Goal: Navigation & Orientation: Find specific page/section

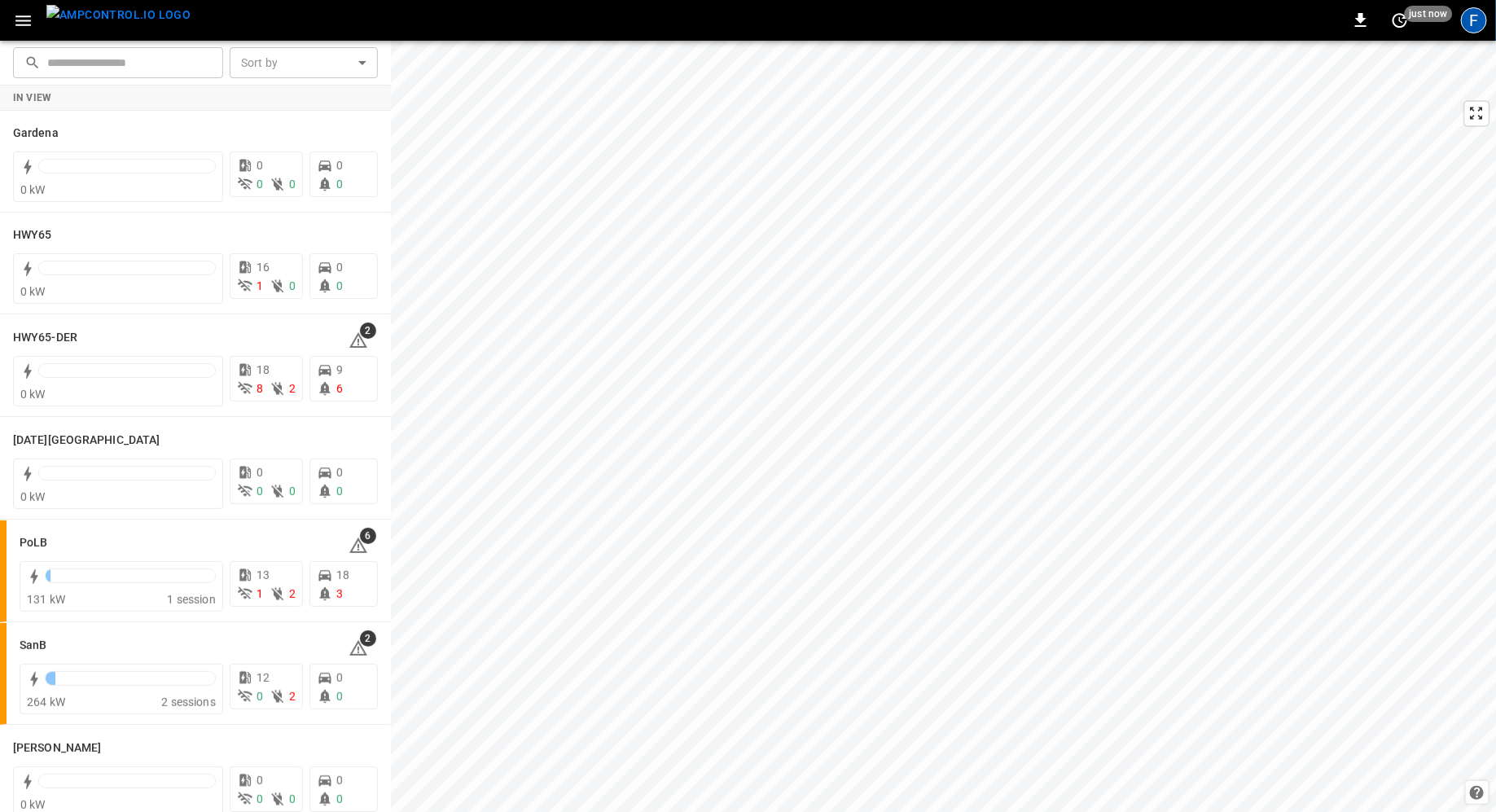
click at [996, 16] on div "F" at bounding box center [1474, 20] width 26 height 26
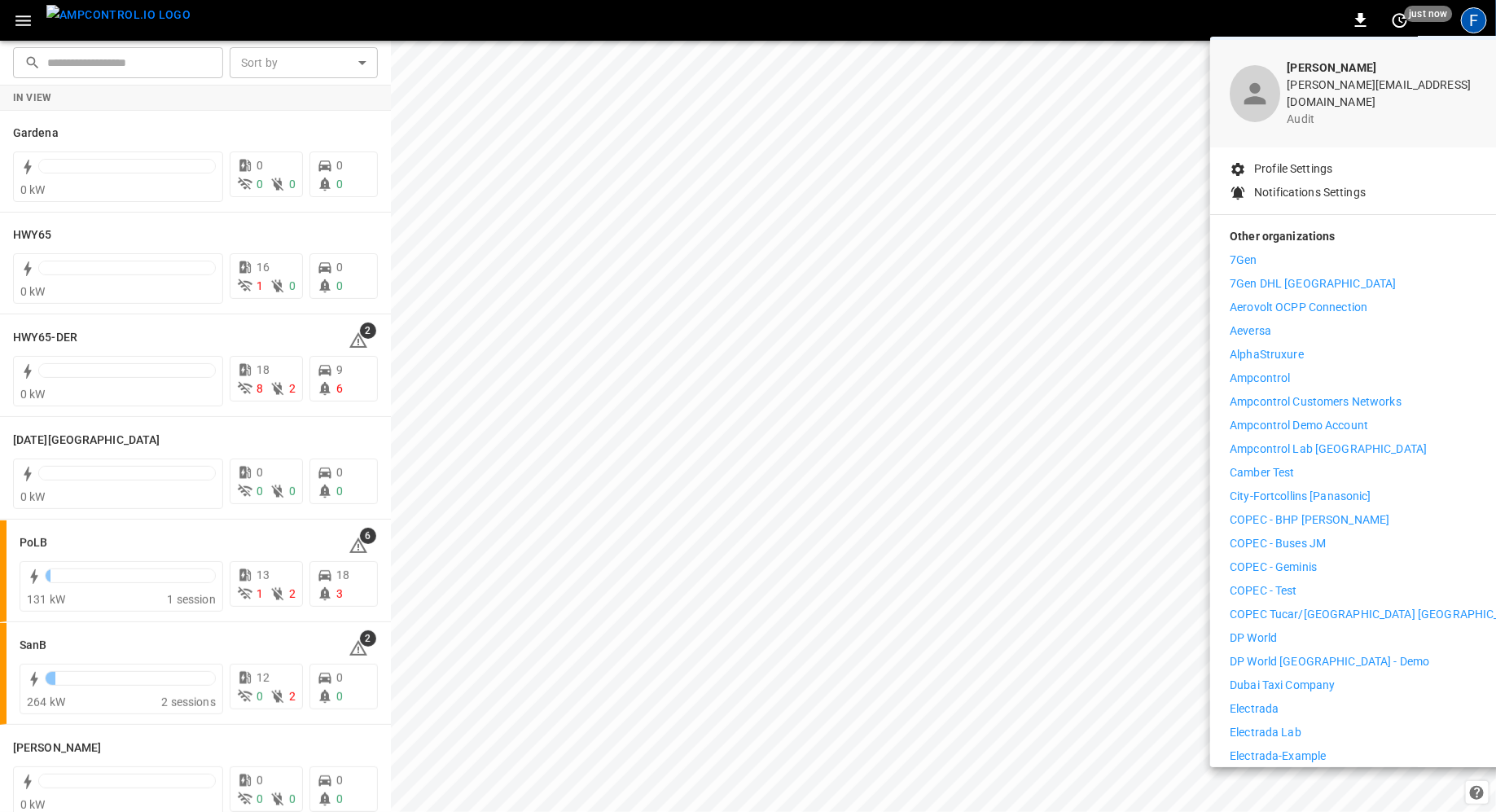
scroll to position [53, 0]
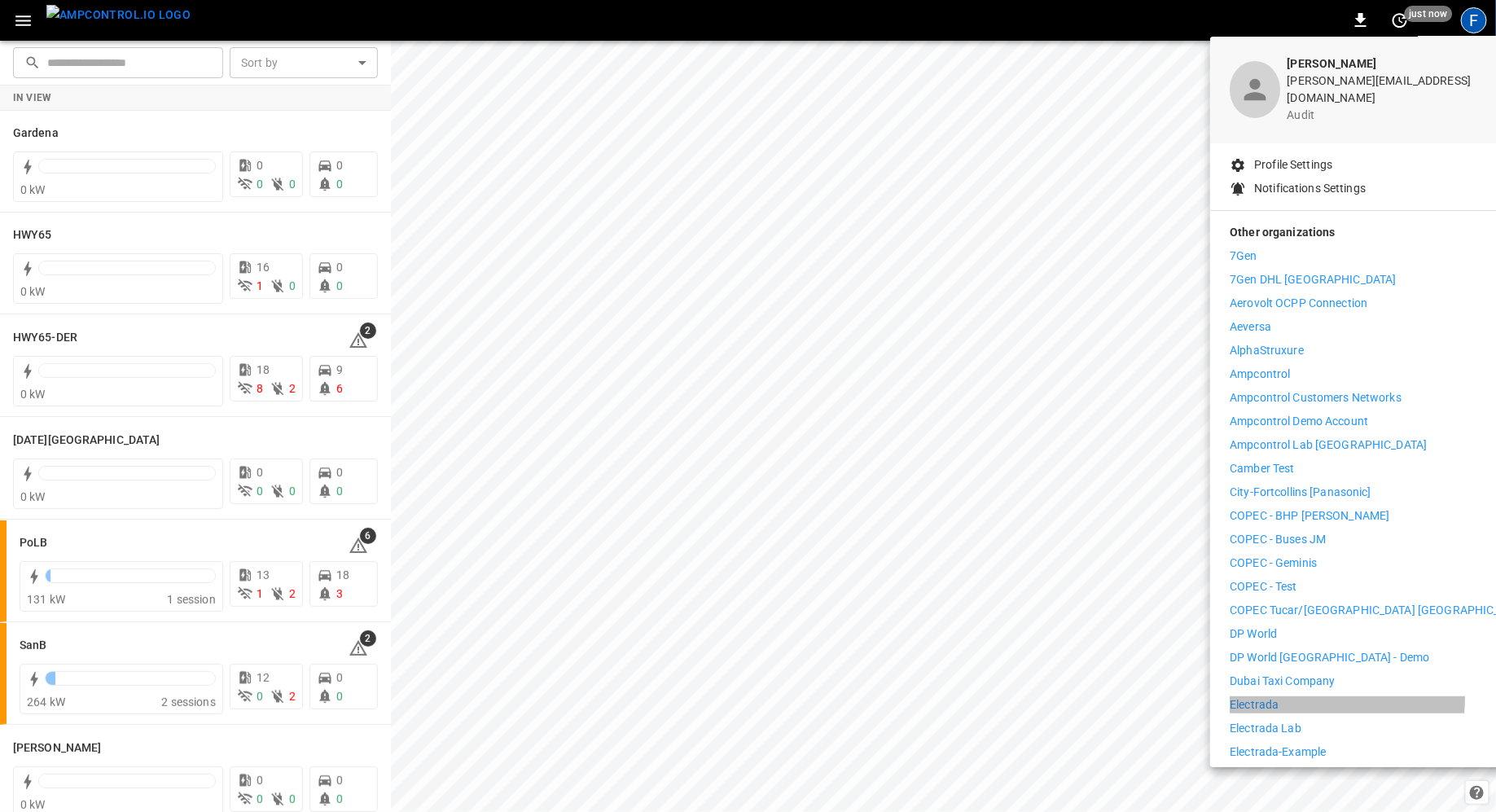
click at [996, 696] on p "Electrada" at bounding box center [1254, 704] width 49 height 17
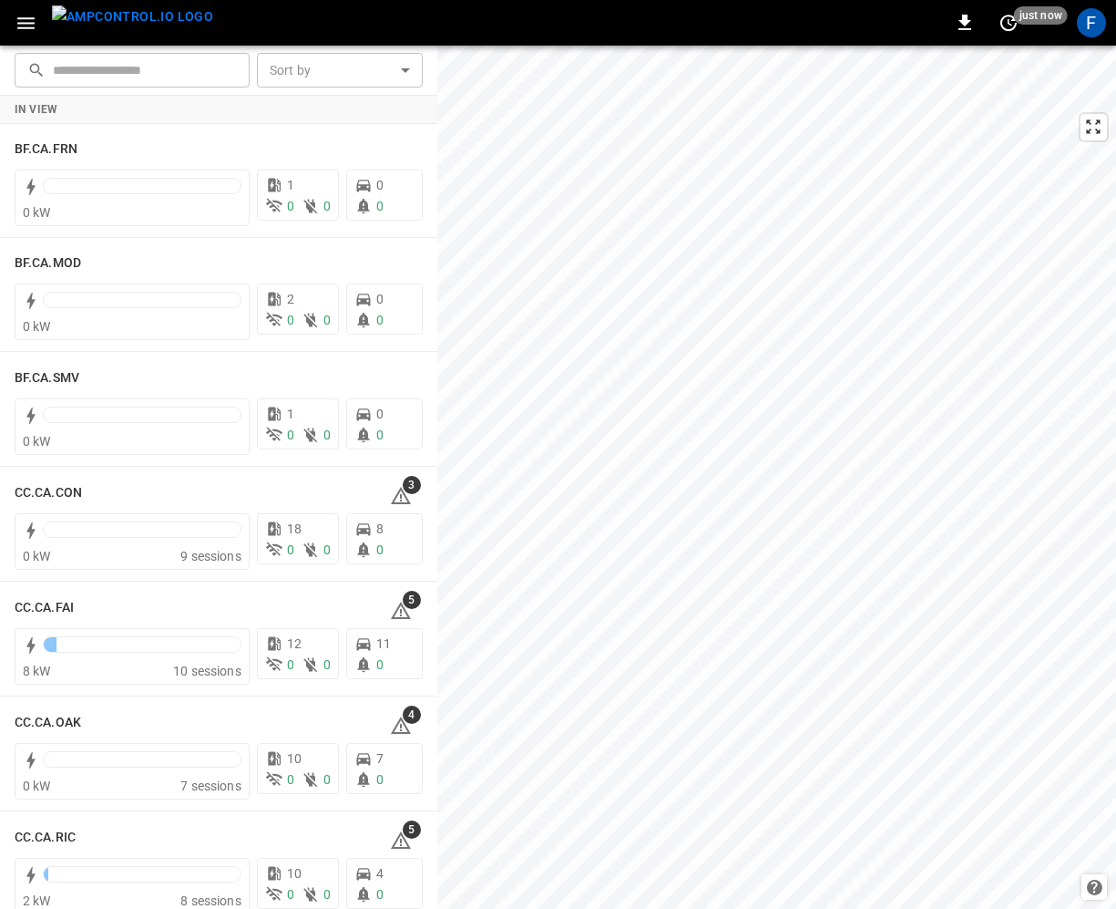
click at [25, 16] on icon "button" at bounding box center [26, 23] width 23 height 23
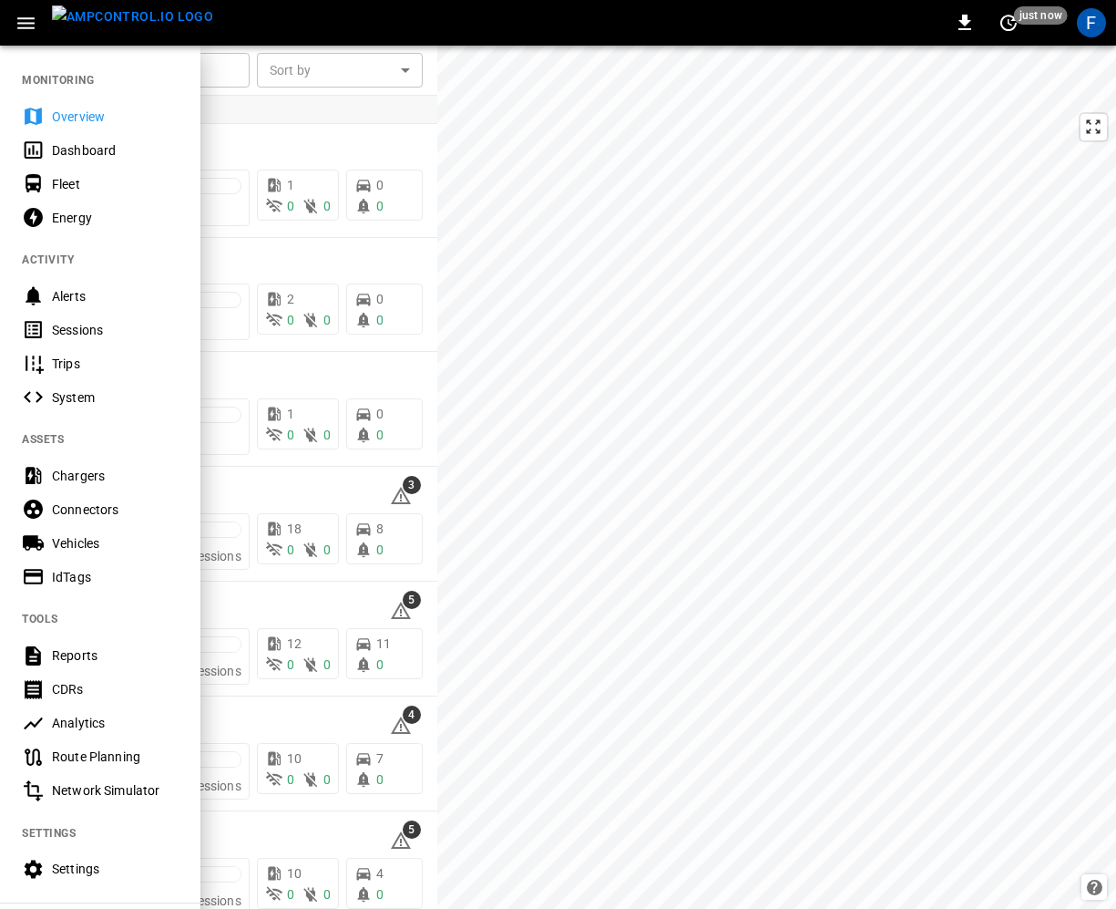
click at [25, 16] on icon "button" at bounding box center [26, 23] width 23 height 23
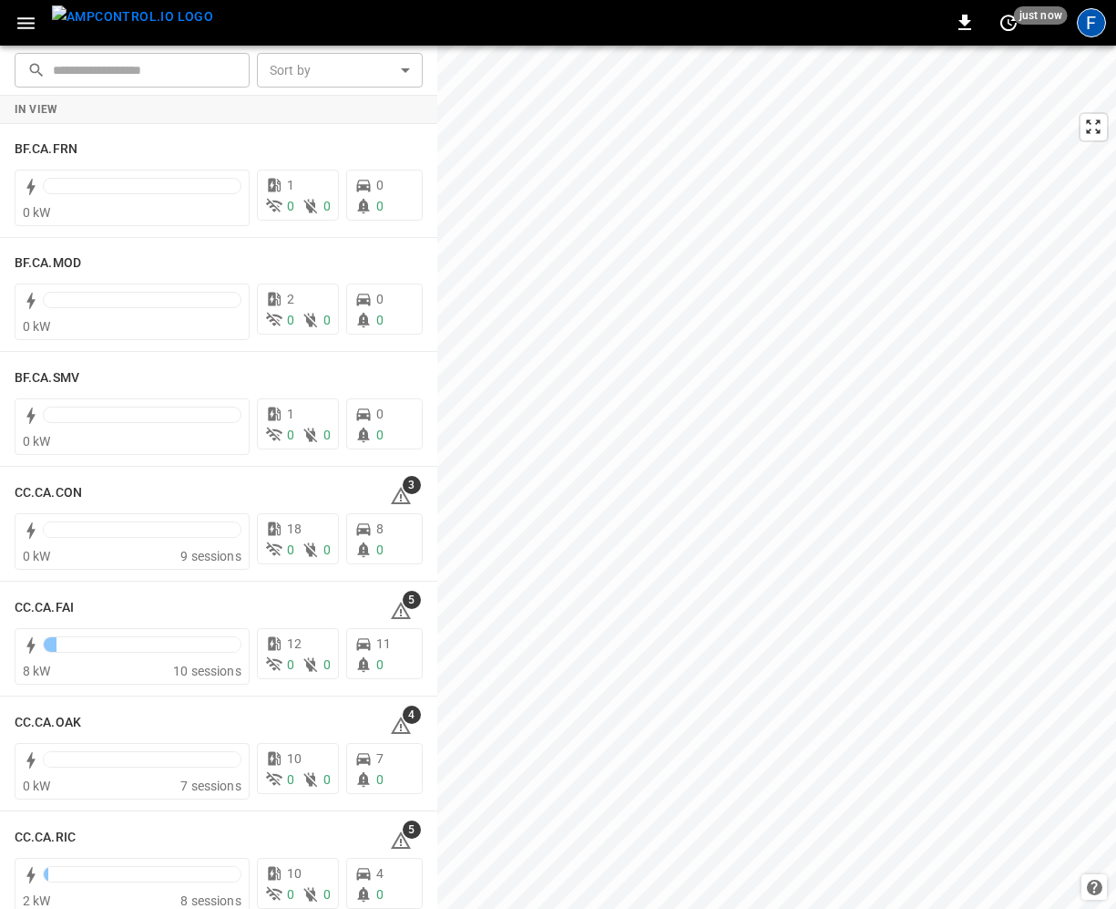
click at [1079, 30] on div "F" at bounding box center [1091, 22] width 29 height 29
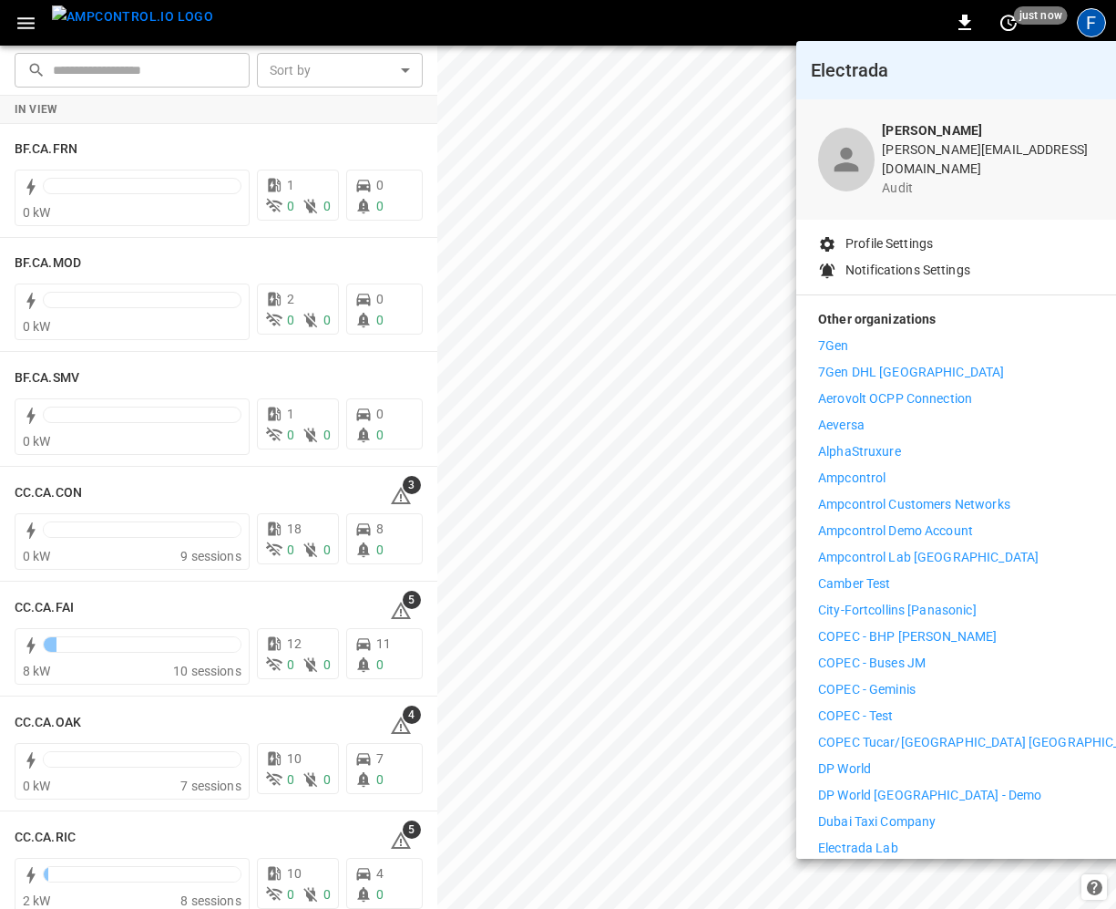
click at [1096, 28] on div at bounding box center [558, 454] width 1116 height 909
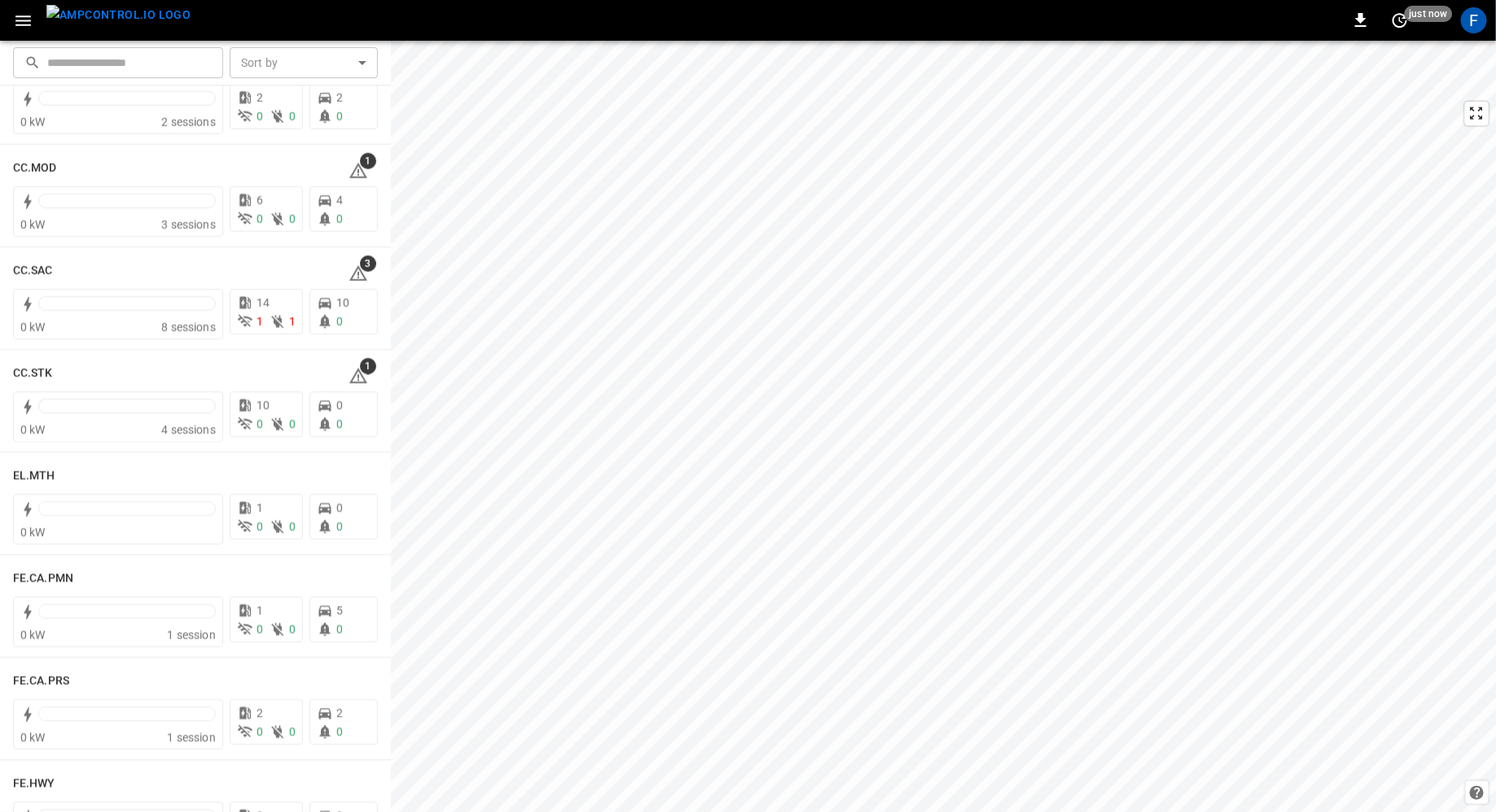
scroll to position [1092, 0]
click at [41, 274] on h6 "CC.SAC" at bounding box center [33, 272] width 40 height 18
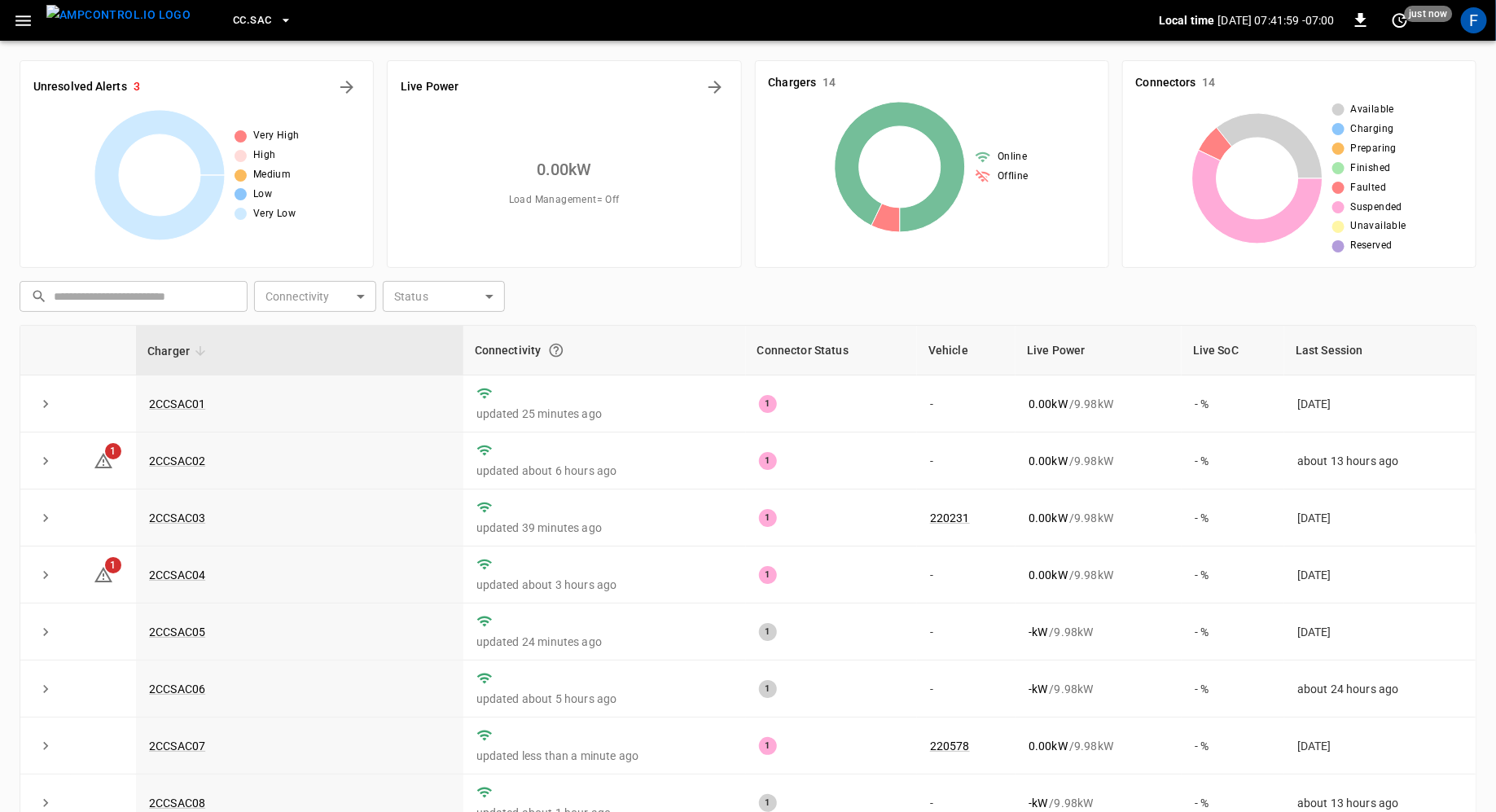
click at [233, 20] on span "CC.SAC" at bounding box center [252, 21] width 38 height 19
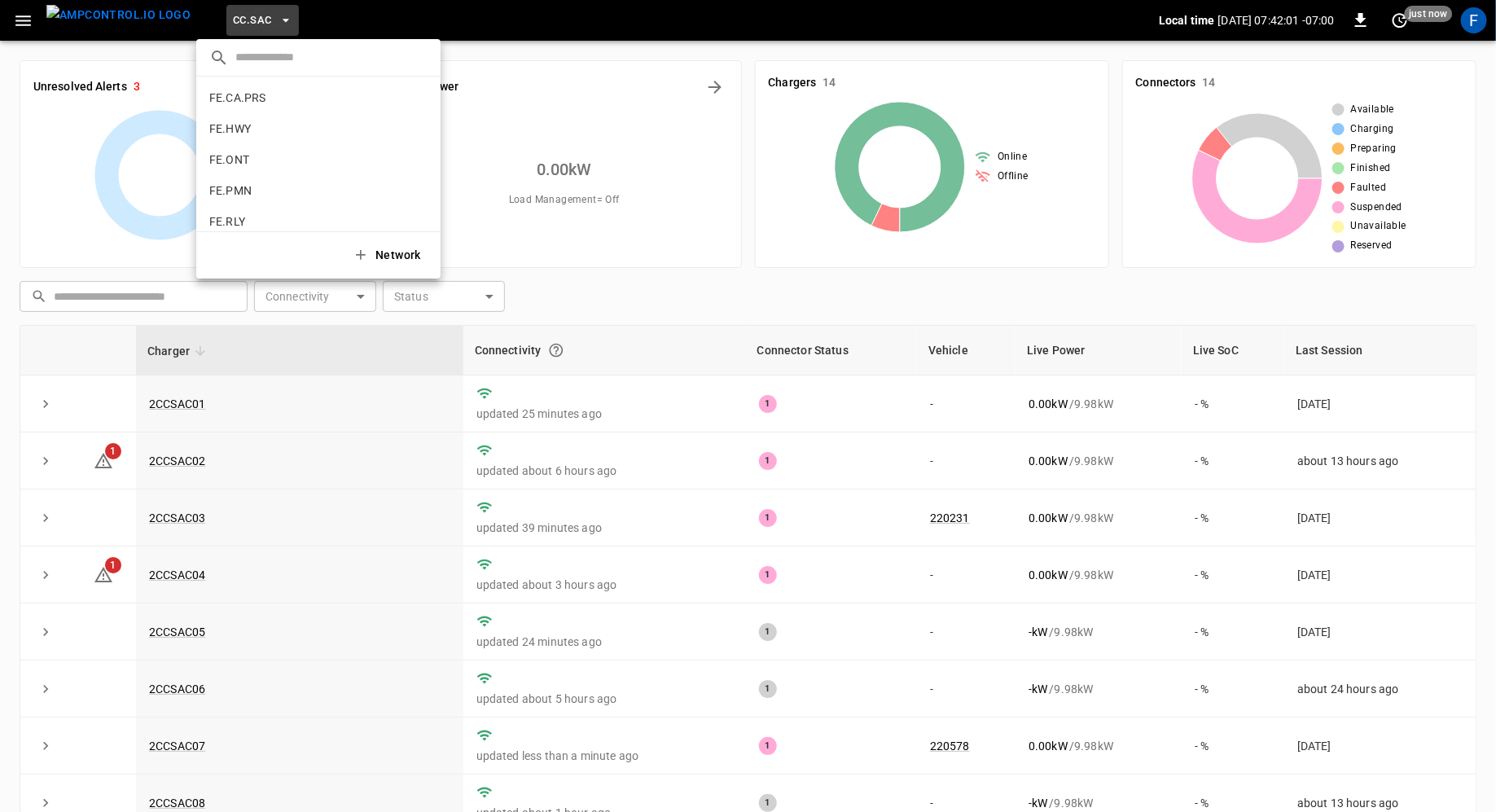
scroll to position [601, 0]
click at [252, 209] on li "FE.PMN 44d3 ..." at bounding box center [318, 209] width 244 height 31
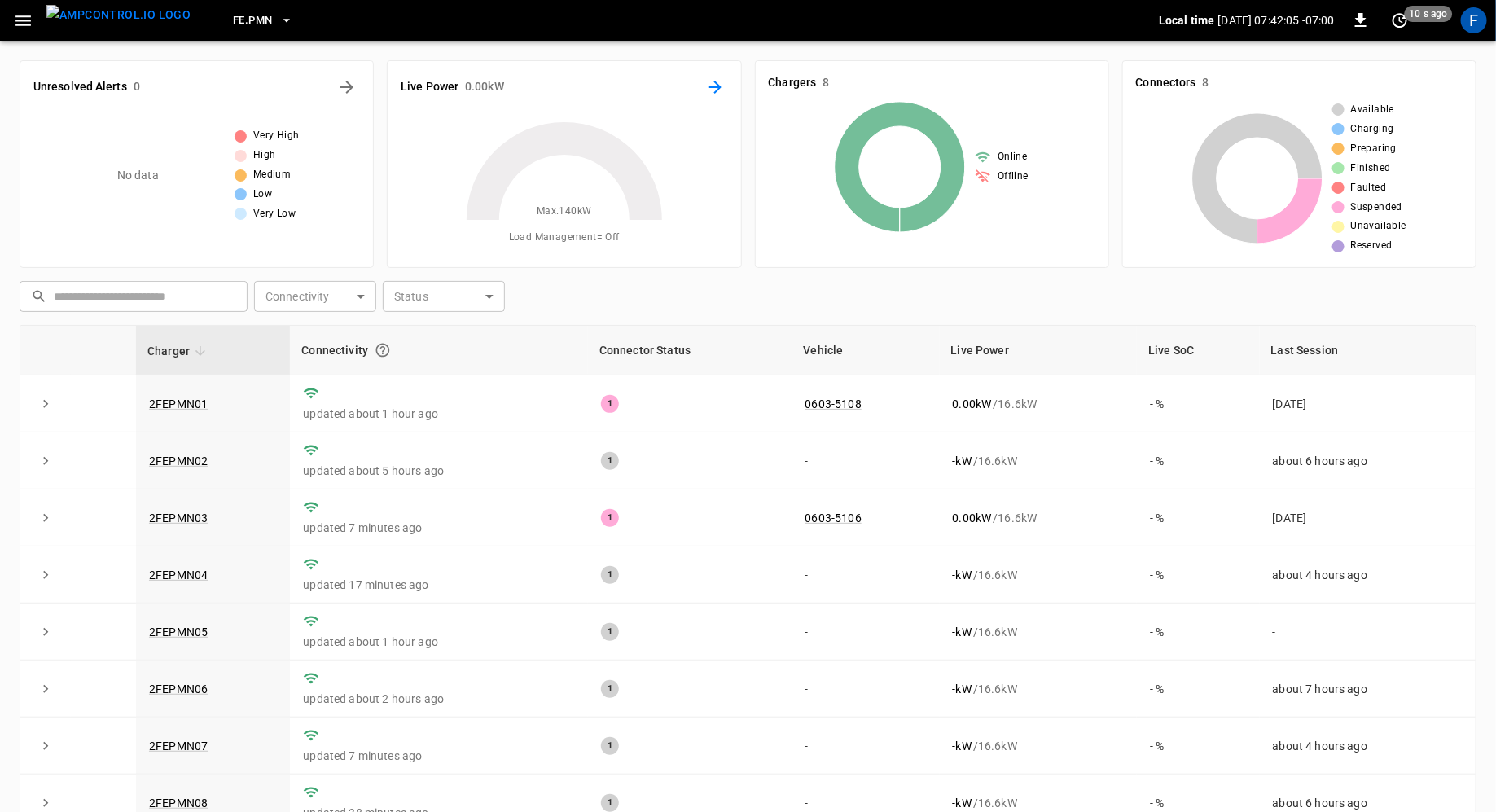
click at [716, 85] on icon "Energy Overview" at bounding box center [715, 88] width 20 height 20
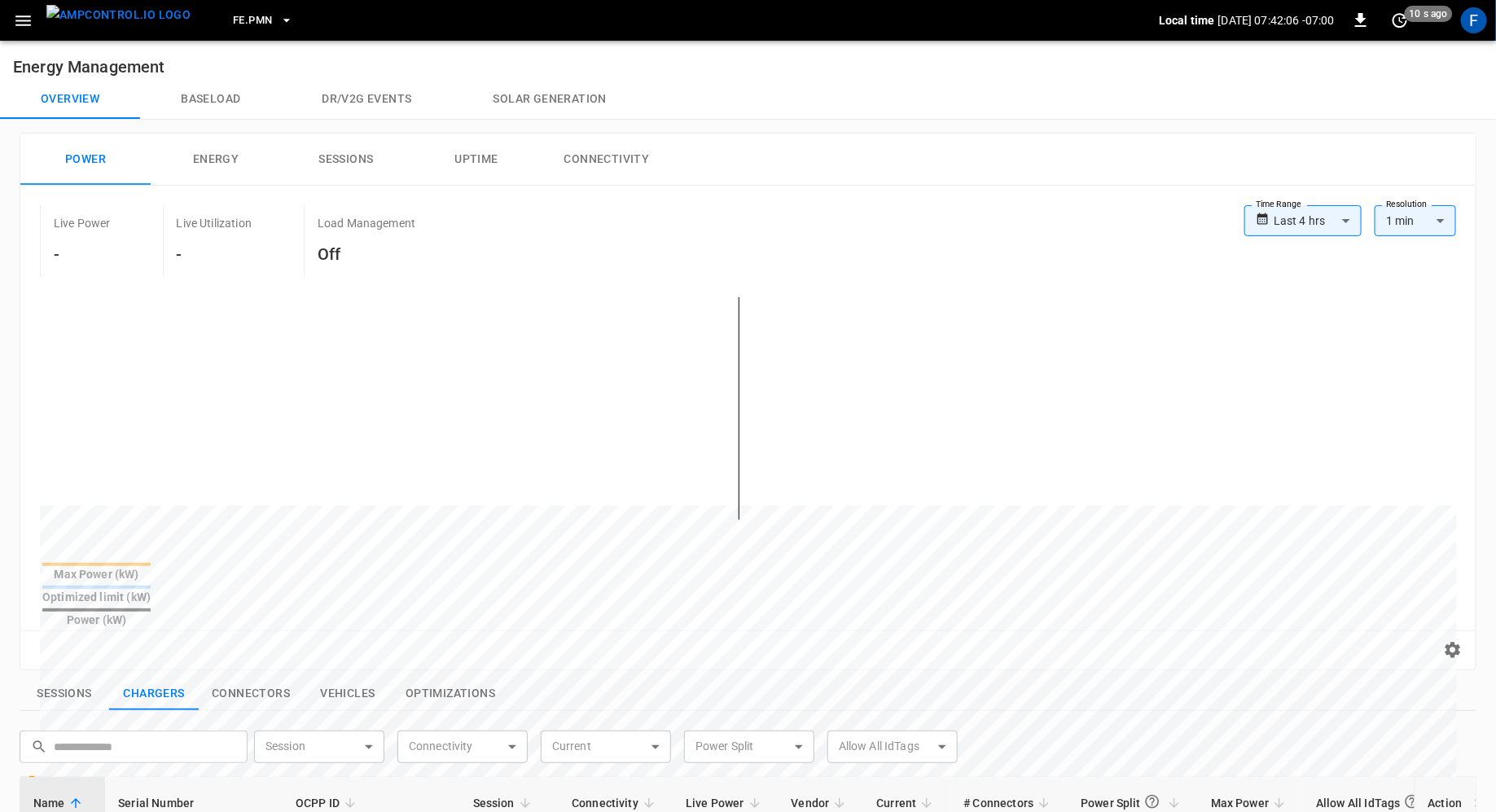
click at [996, 226] on body "**********" at bounding box center [748, 700] width 1496 height 1401
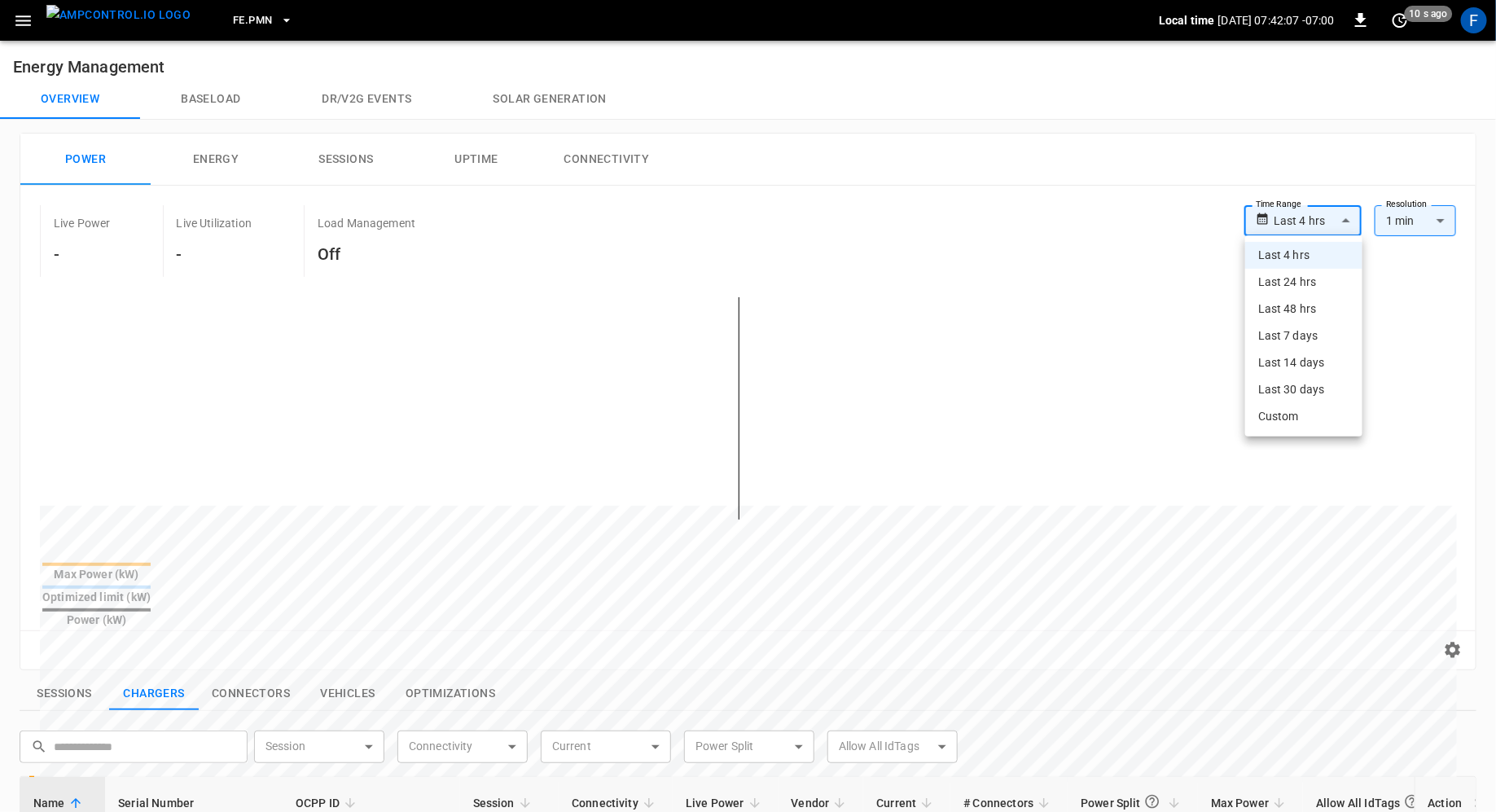
click at [996, 311] on li "Last 48 hrs" at bounding box center [1303, 309] width 117 height 27
type input "**********"
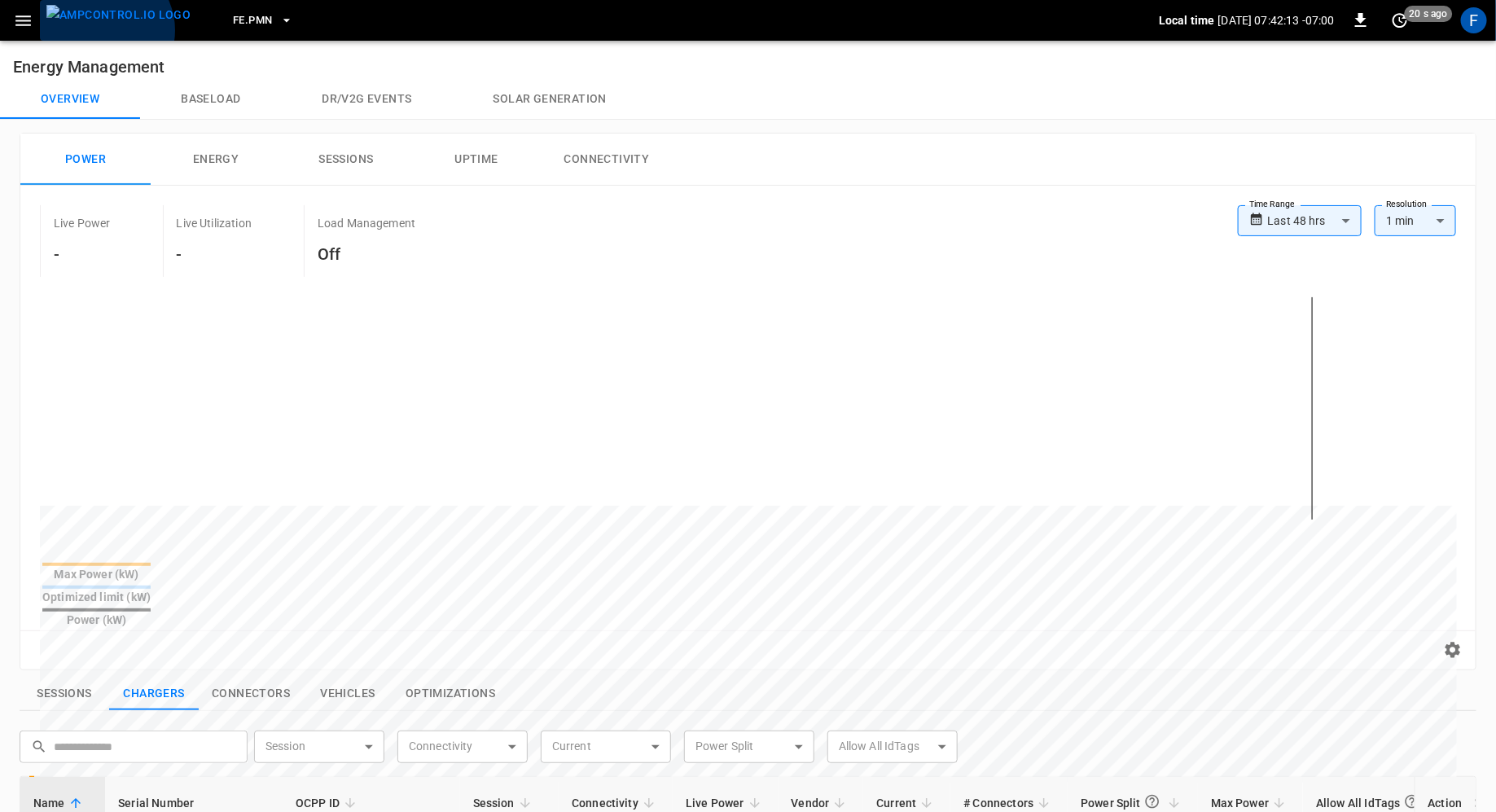
click at [103, 25] on img "menu" at bounding box center [118, 14] width 144 height 21
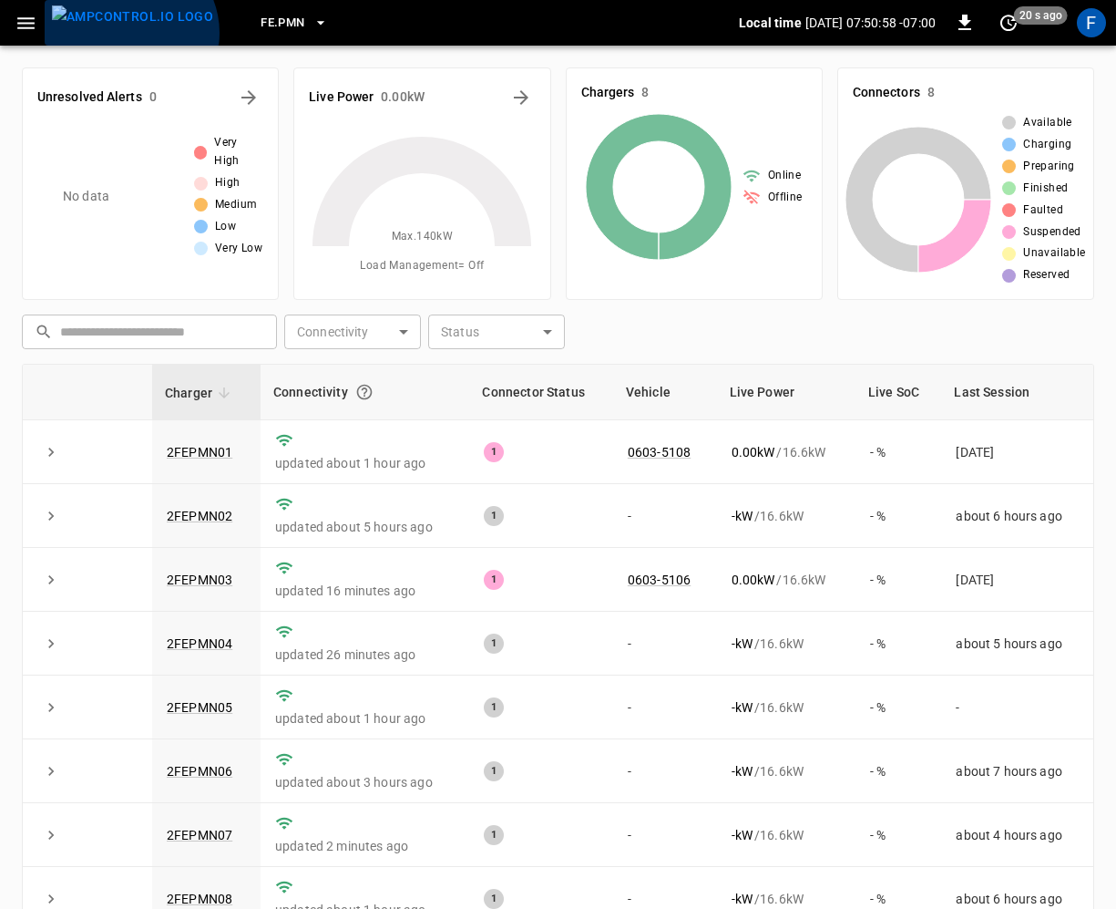
click at [128, 28] on img "menu" at bounding box center [132, 16] width 161 height 23
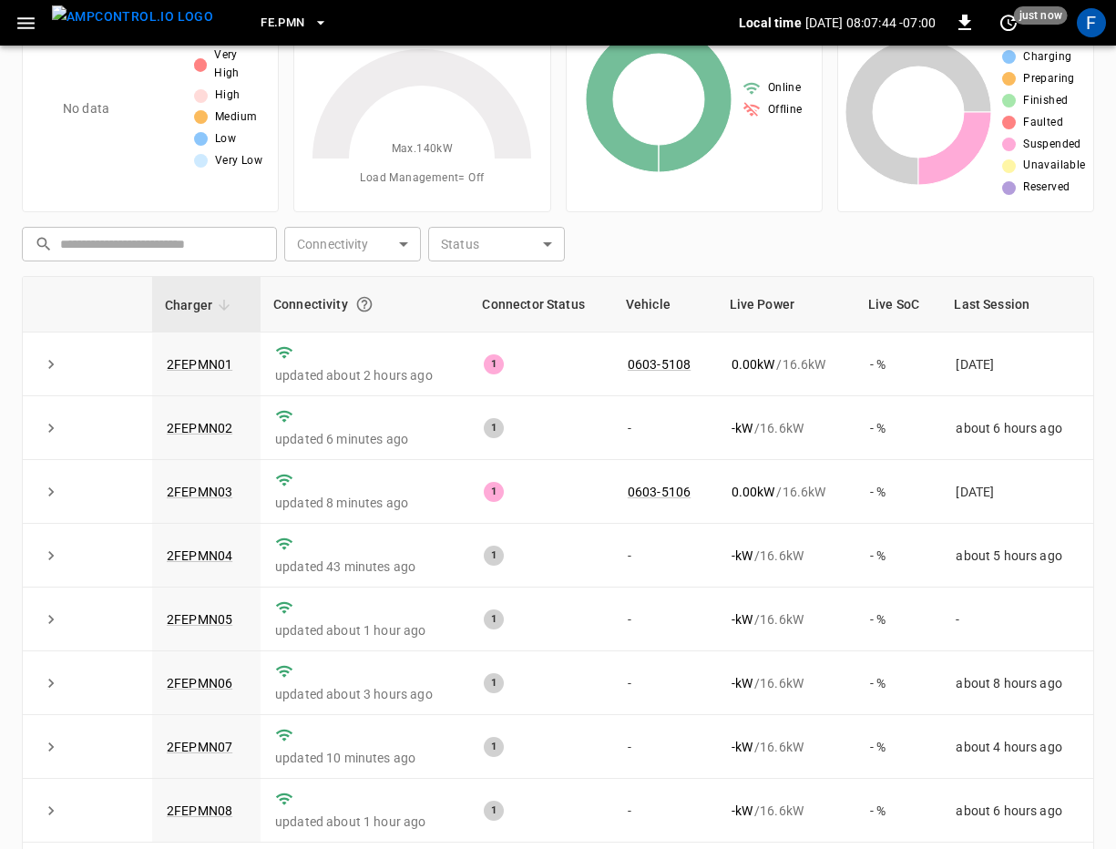
scroll to position [178, 0]
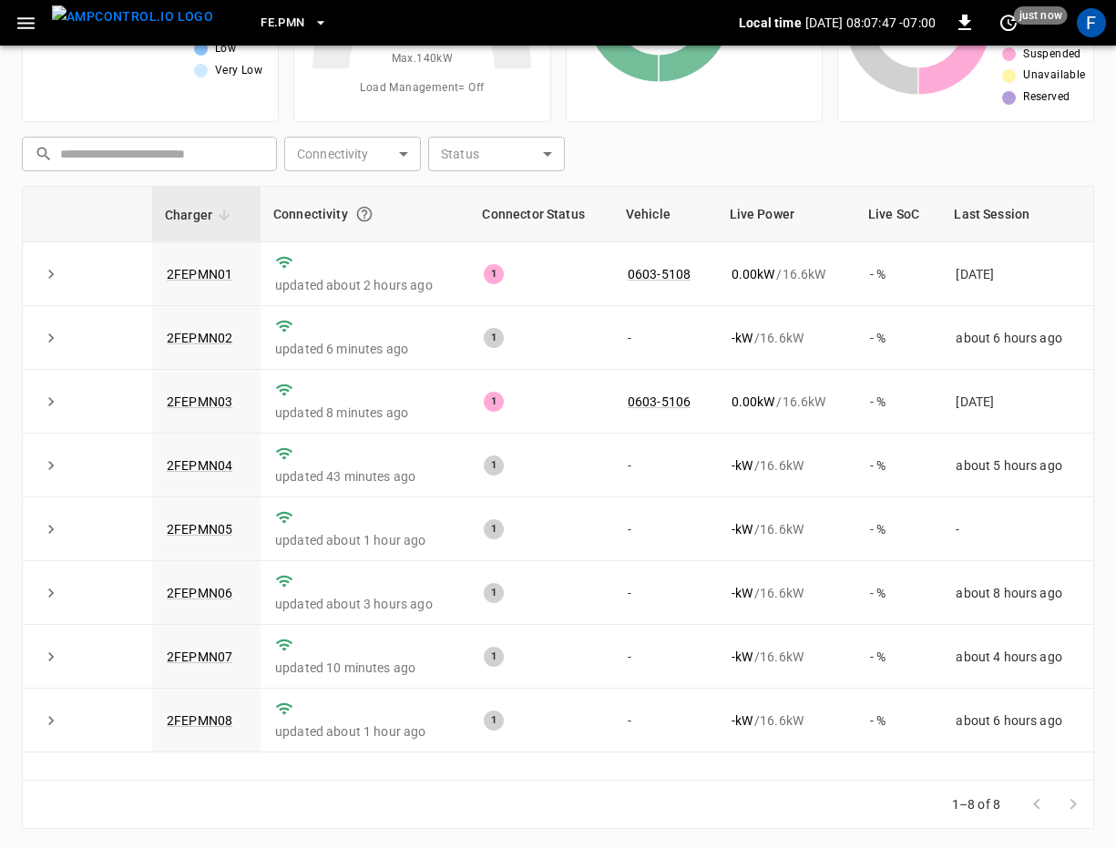
click at [28, 25] on icon "button" at bounding box center [26, 23] width 23 height 23
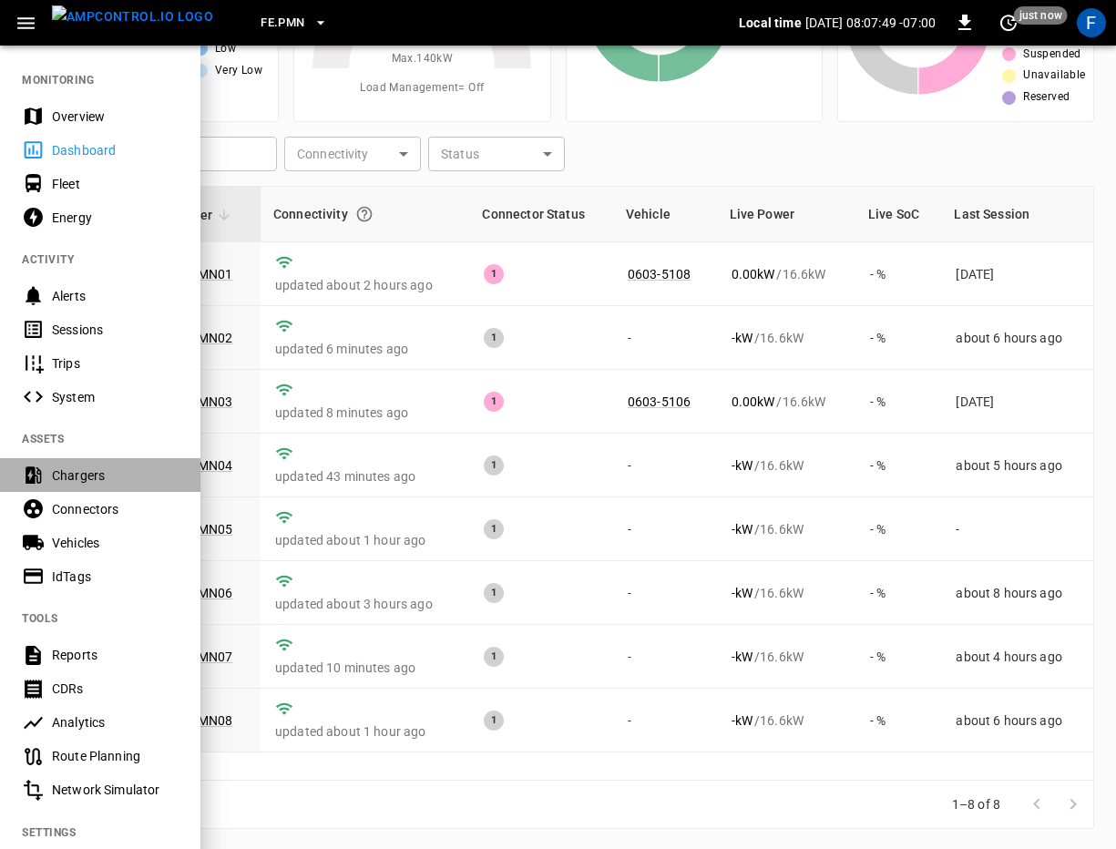
click at [53, 480] on div "Chargers" at bounding box center [115, 476] width 127 height 18
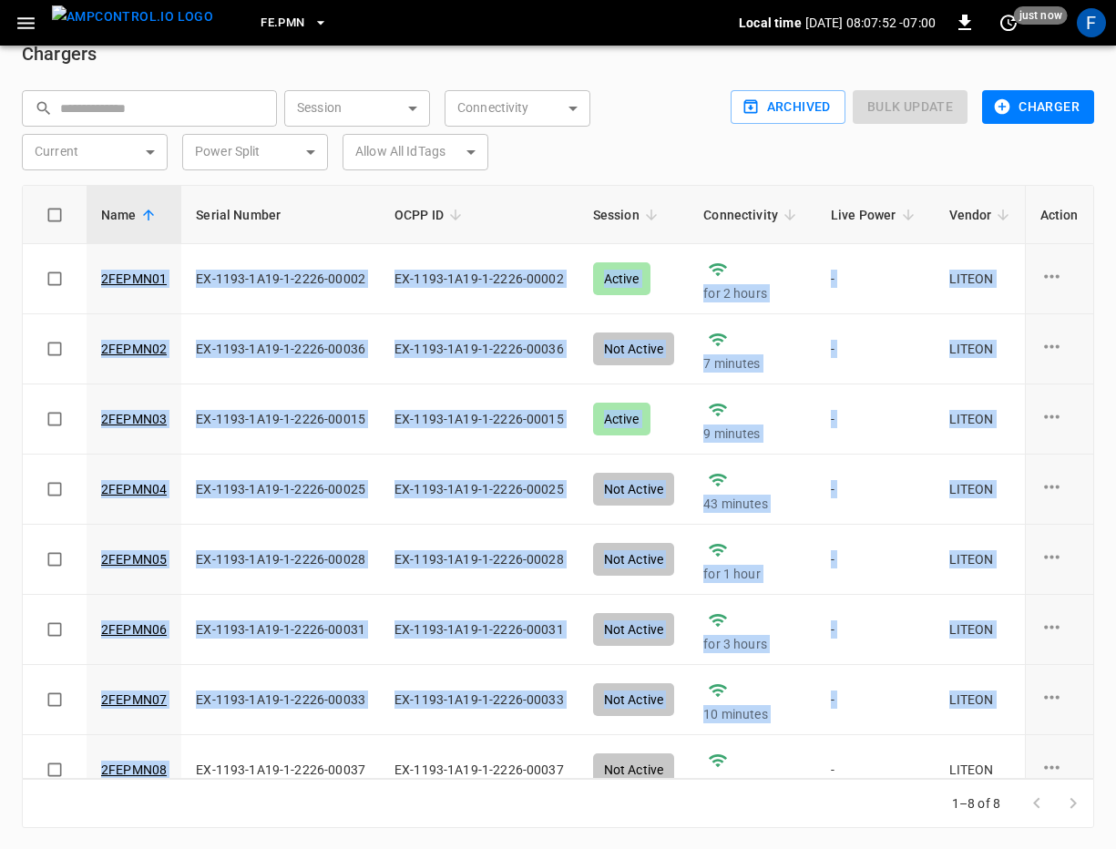
scroll to position [23, 0]
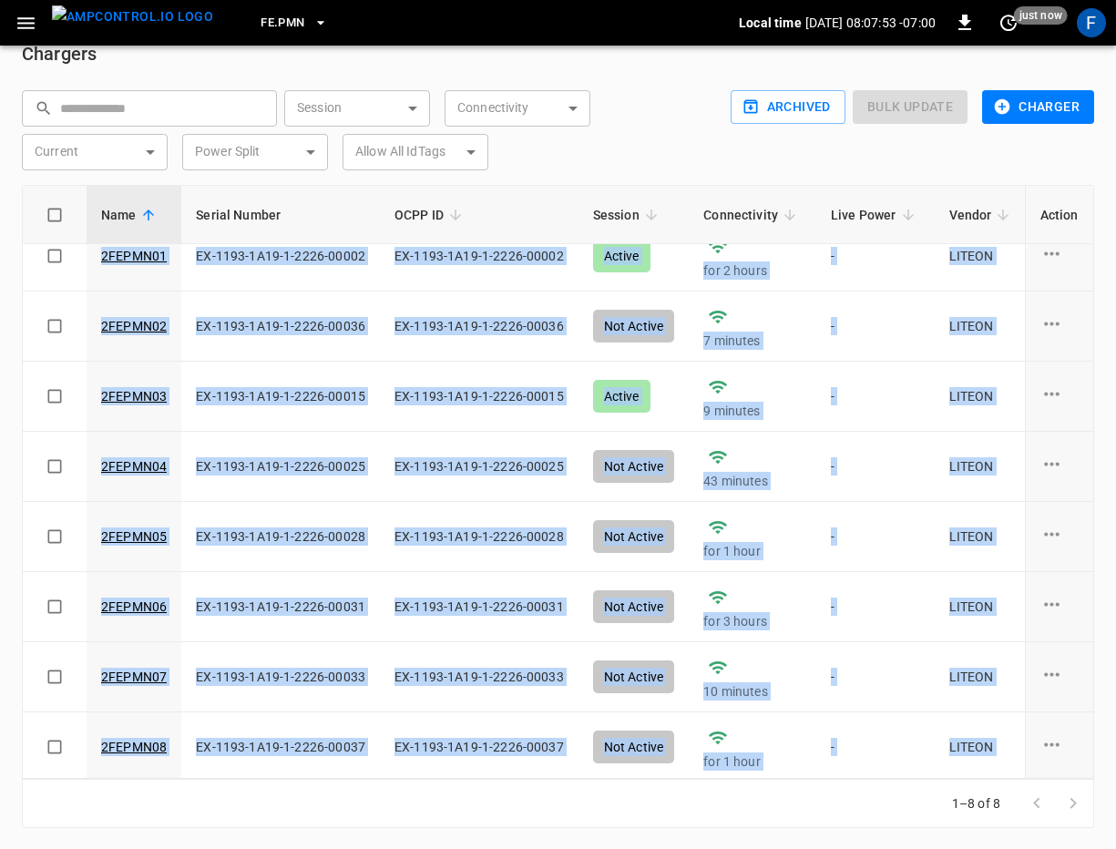
drag, startPoint x: 30, startPoint y: 256, endPoint x: 193, endPoint y: 783, distance: 551.4
click at [193, 783] on div "Chargers ​ ​ Session ​ Session Connectivity ​ Connectivity Current ​ Current Po…" at bounding box center [558, 433] width 1116 height 833
copy div "2FEPMN01 EX-1193-1A19-1-2226-00002 EX-1193-1A19-1-2226-00002 Active for 2 hours…"
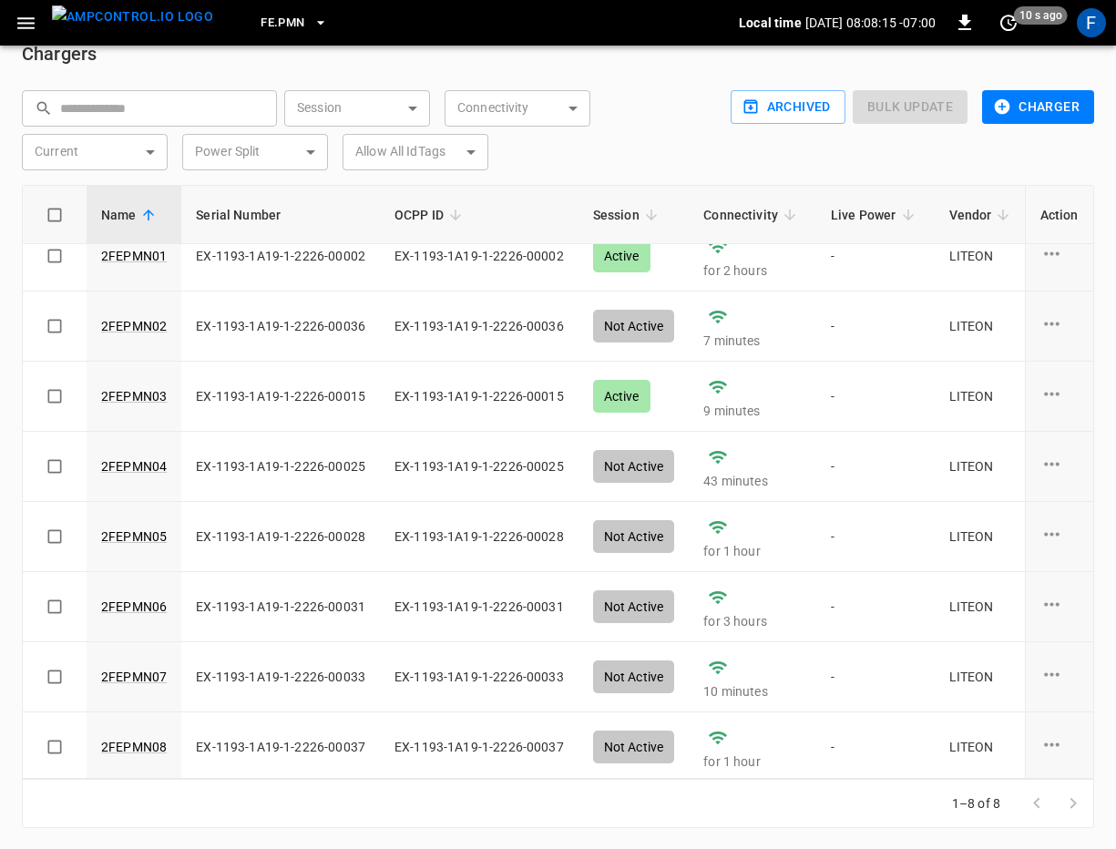
click at [537, 176] on div "​ ​ Session ​ Session Connectivity ​ Connectivity Current ​ Current Power Split…" at bounding box center [558, 126] width 1073 height 117
drag, startPoint x: 89, startPoint y: 260, endPoint x: 197, endPoint y: 261, distance: 107.5
copy link "2FEPMN01"
click at [128, 261] on link "2FEPMN01" at bounding box center [134, 256] width 73 height 26
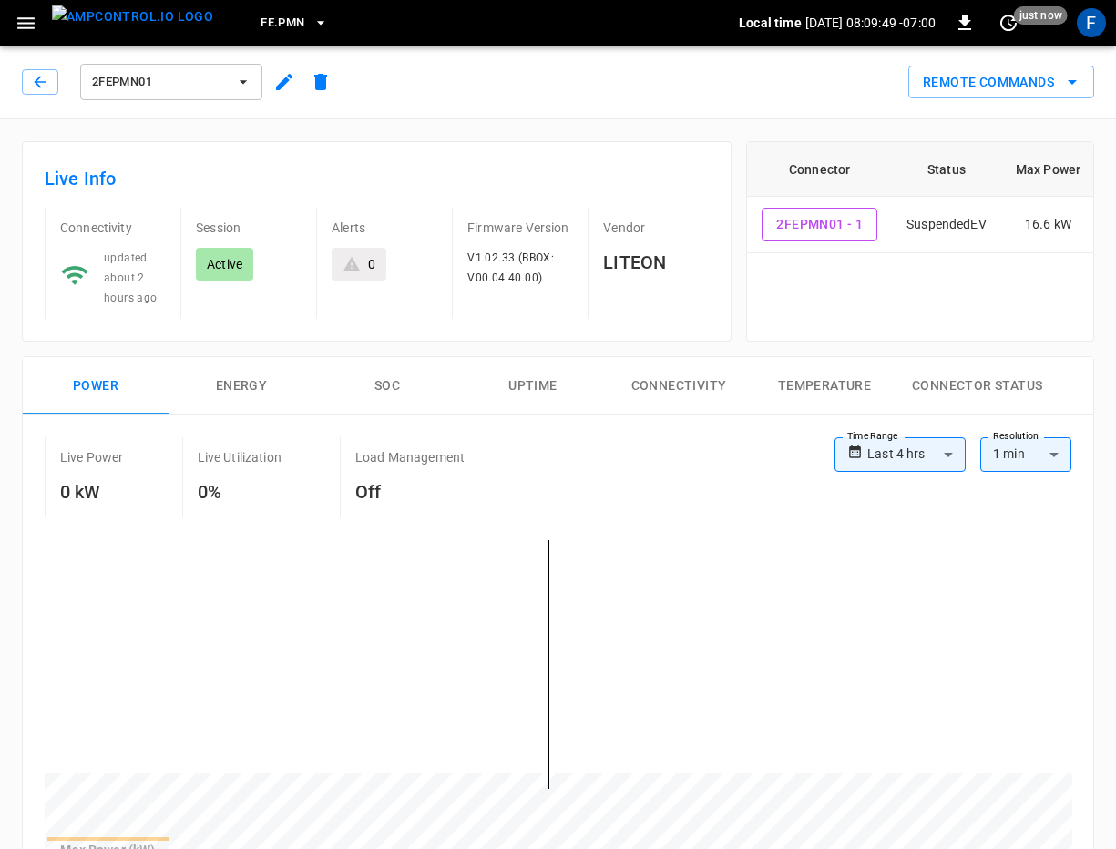
click at [219, 156] on div "Live Info Connectivity updated about 2 hours ago Session Active Alerts 0 Firmwa…" at bounding box center [377, 241] width 710 height 200
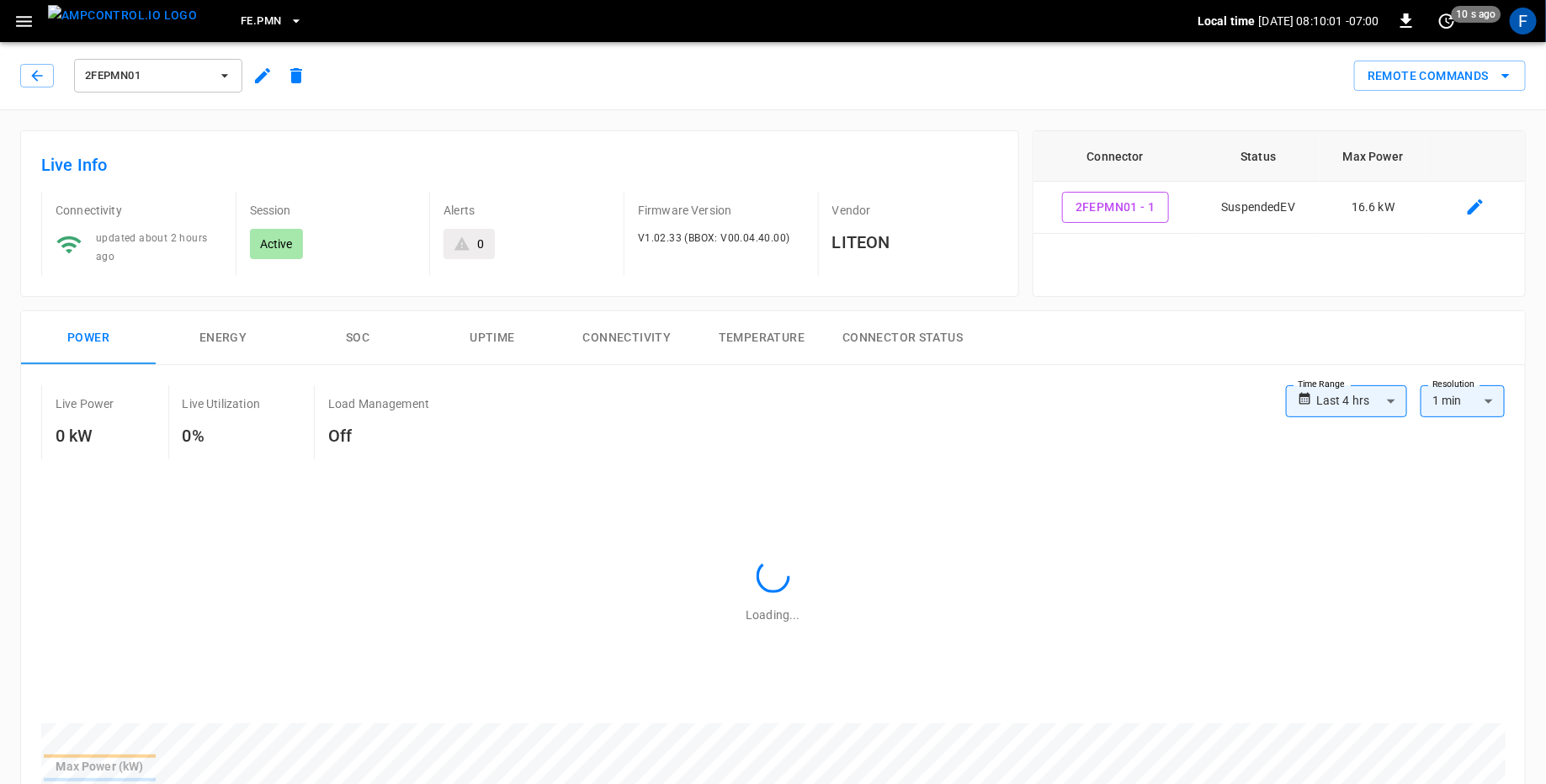
click at [197, 76] on span "2FEPMN01" at bounding box center [147, 76] width 125 height 19
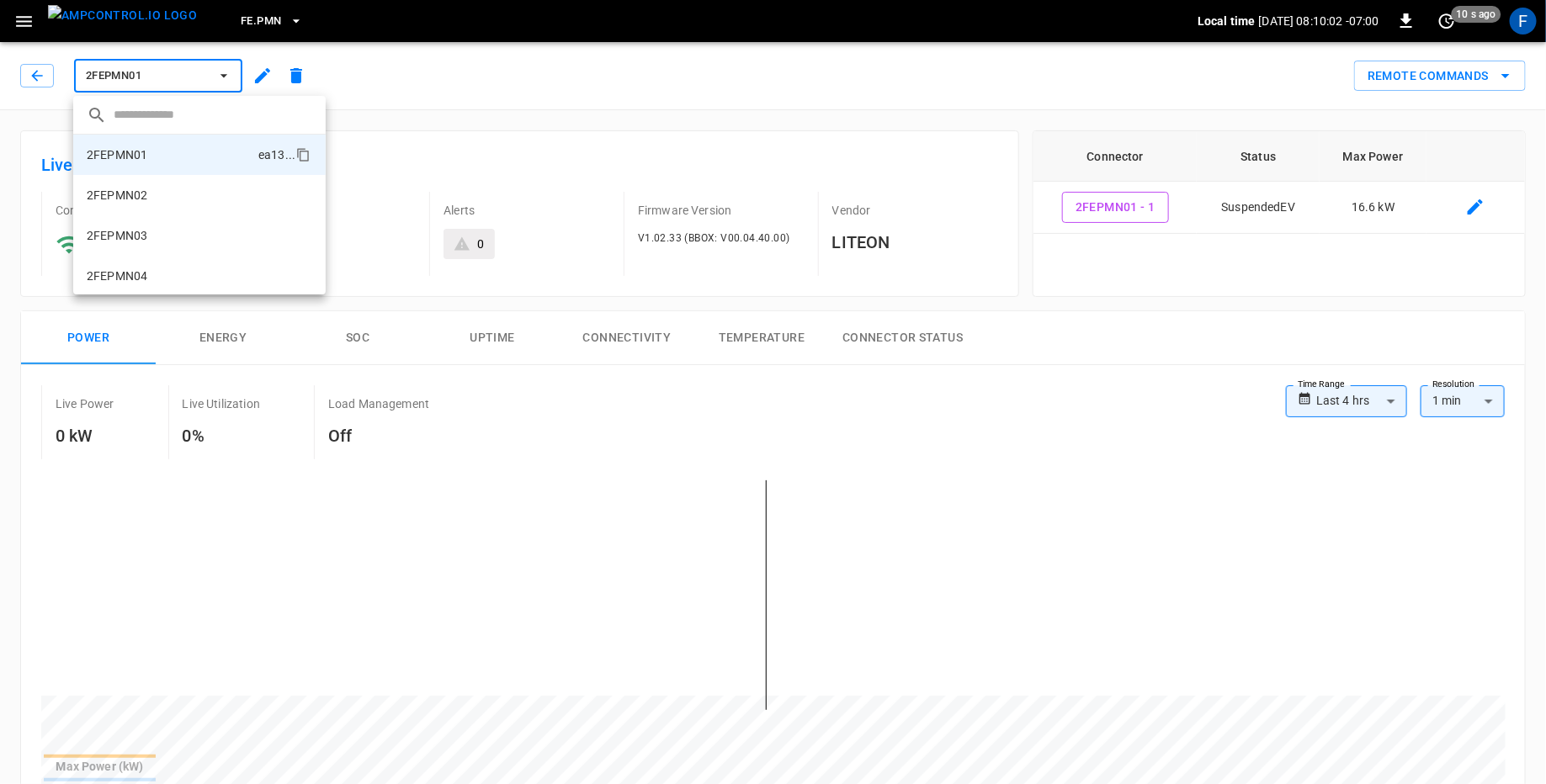
click at [168, 187] on li "2FEPMN02 865d ..." at bounding box center [199, 196] width 252 height 41
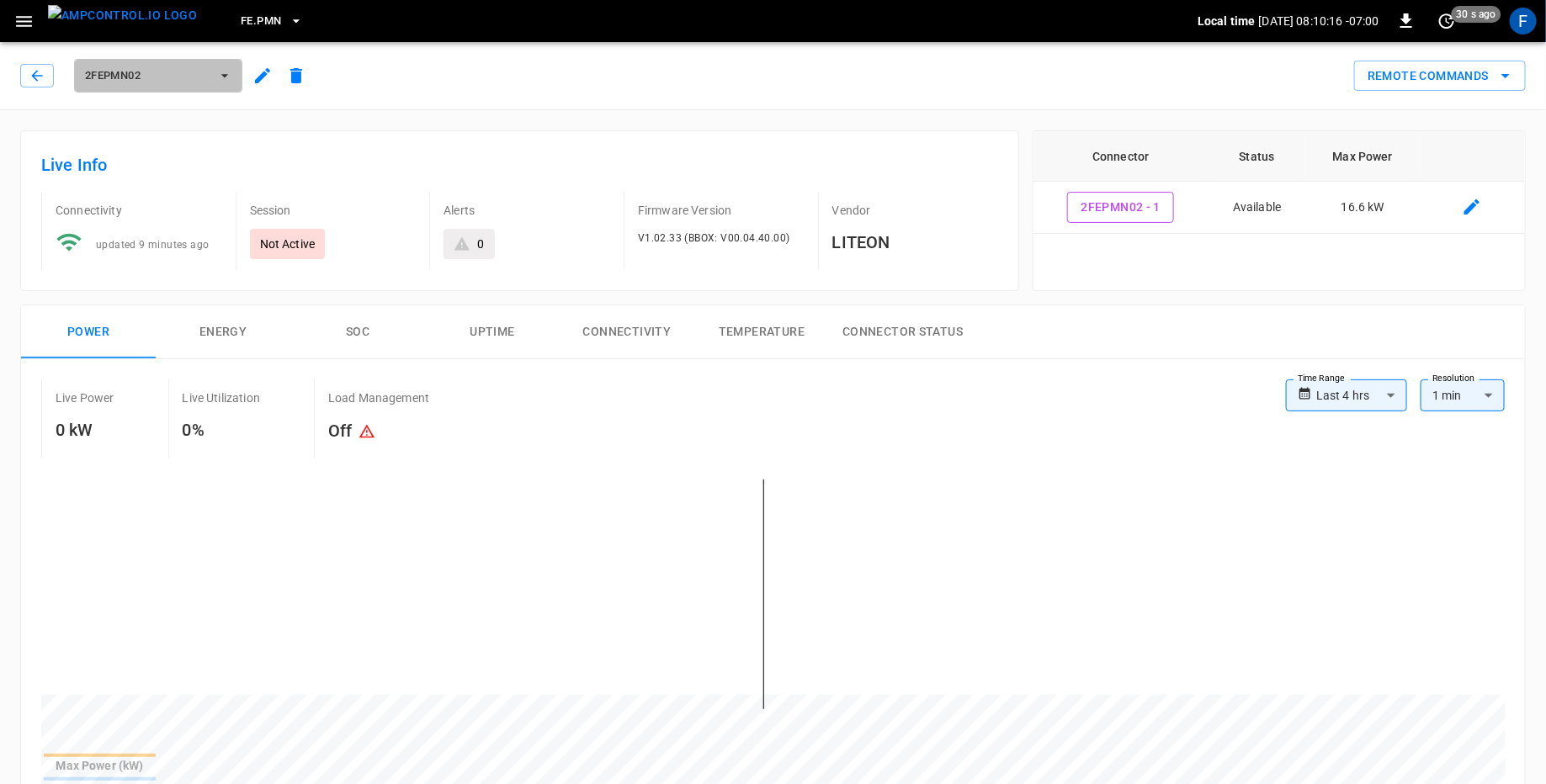
click at [189, 71] on span "2FEPMN02" at bounding box center [147, 76] width 125 height 19
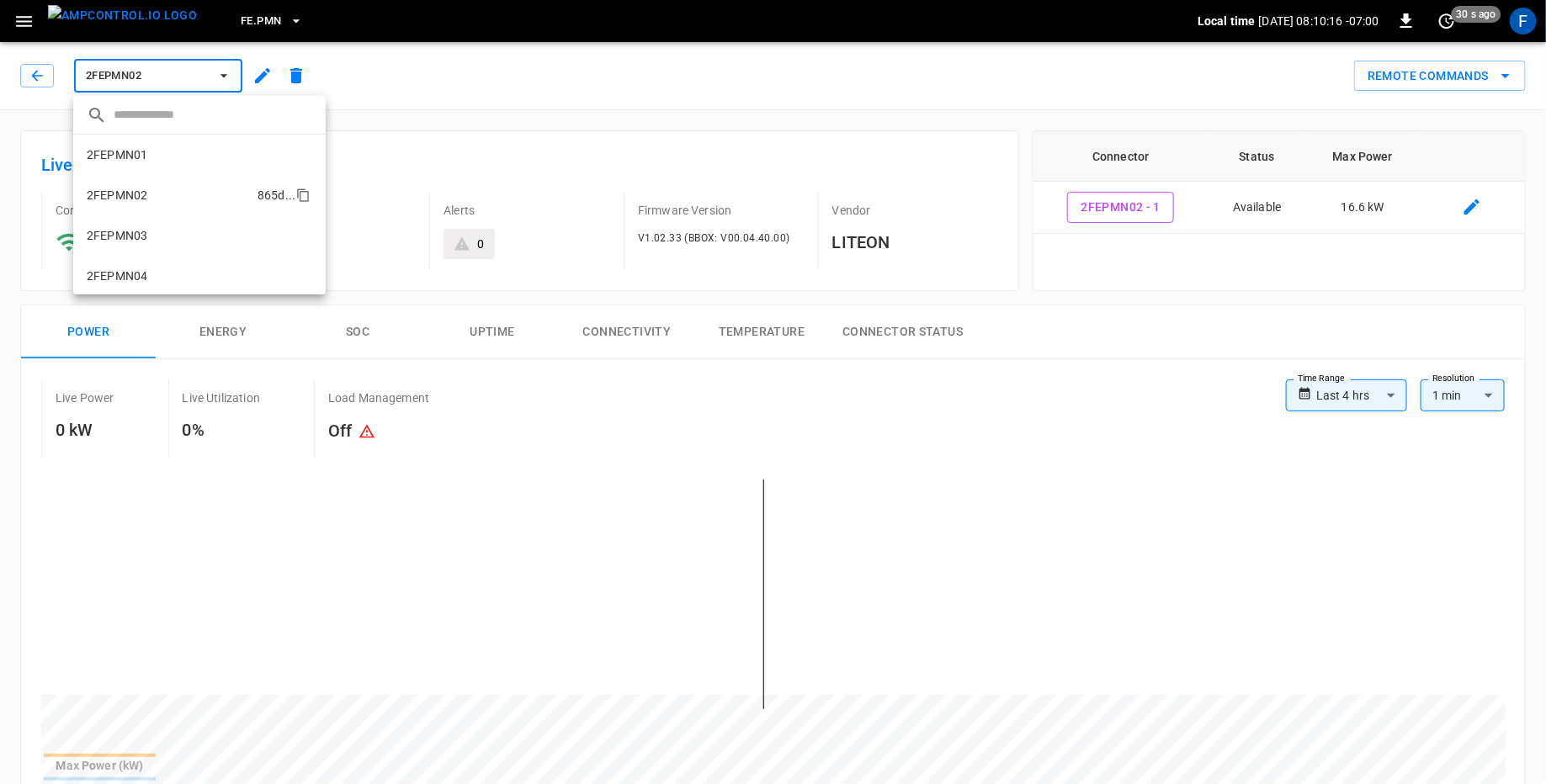
scroll to position [28, 0]
click at [164, 214] on li "2FEPMN03 aa79 ..." at bounding box center [199, 208] width 252 height 41
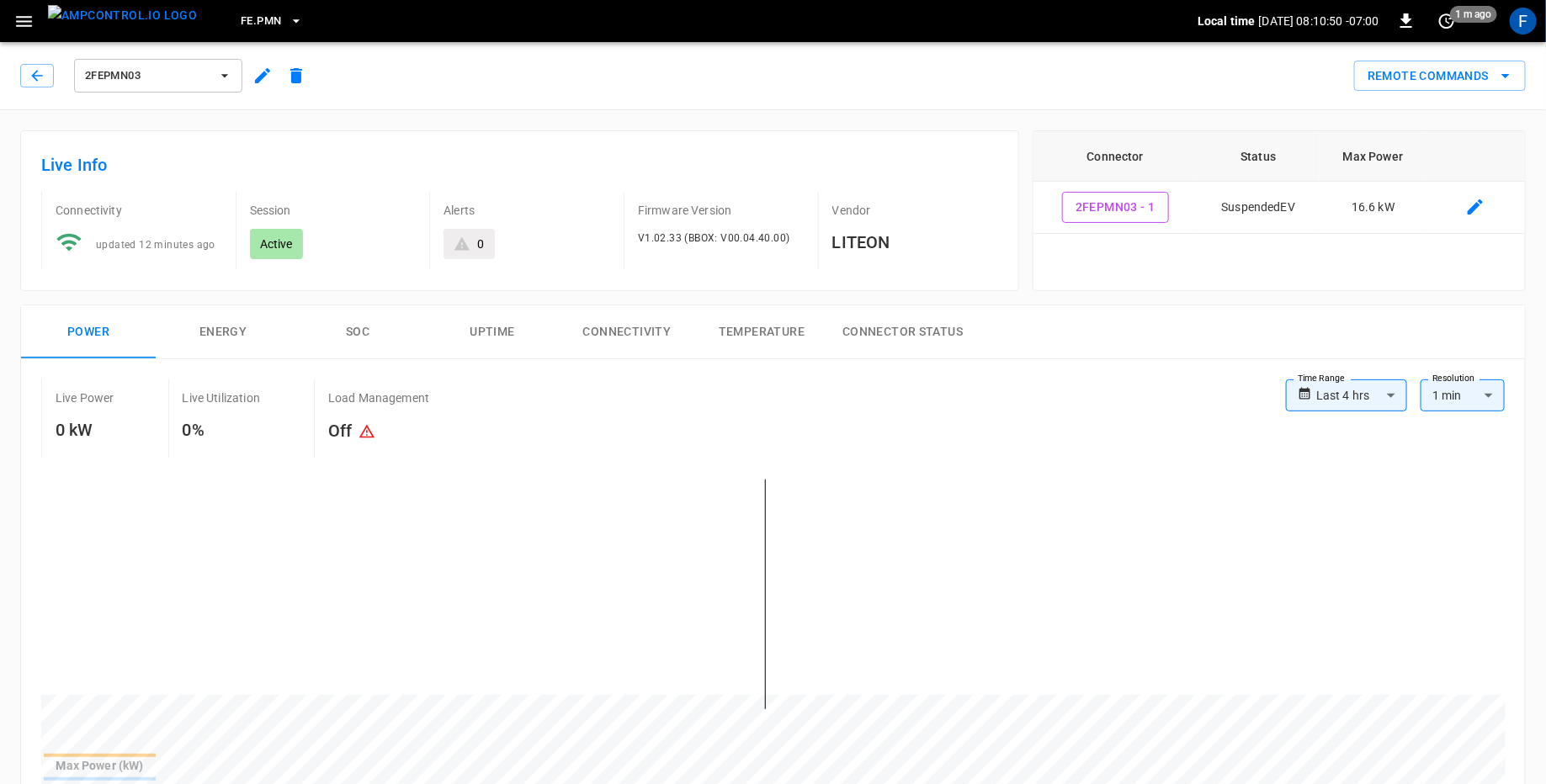
click at [213, 82] on button "2FEPMN03" at bounding box center [158, 76] width 168 height 33
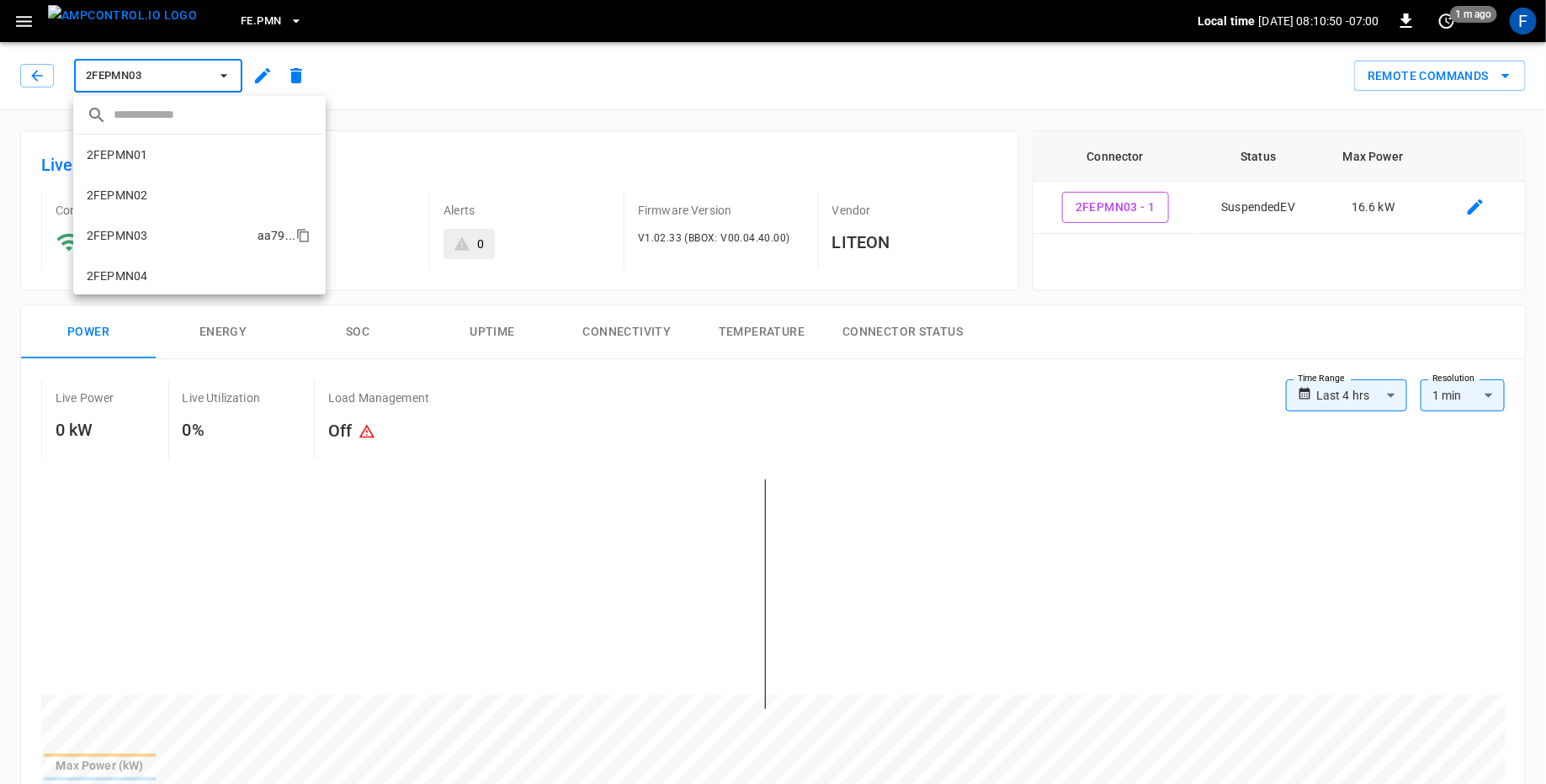
scroll to position [68, 0]
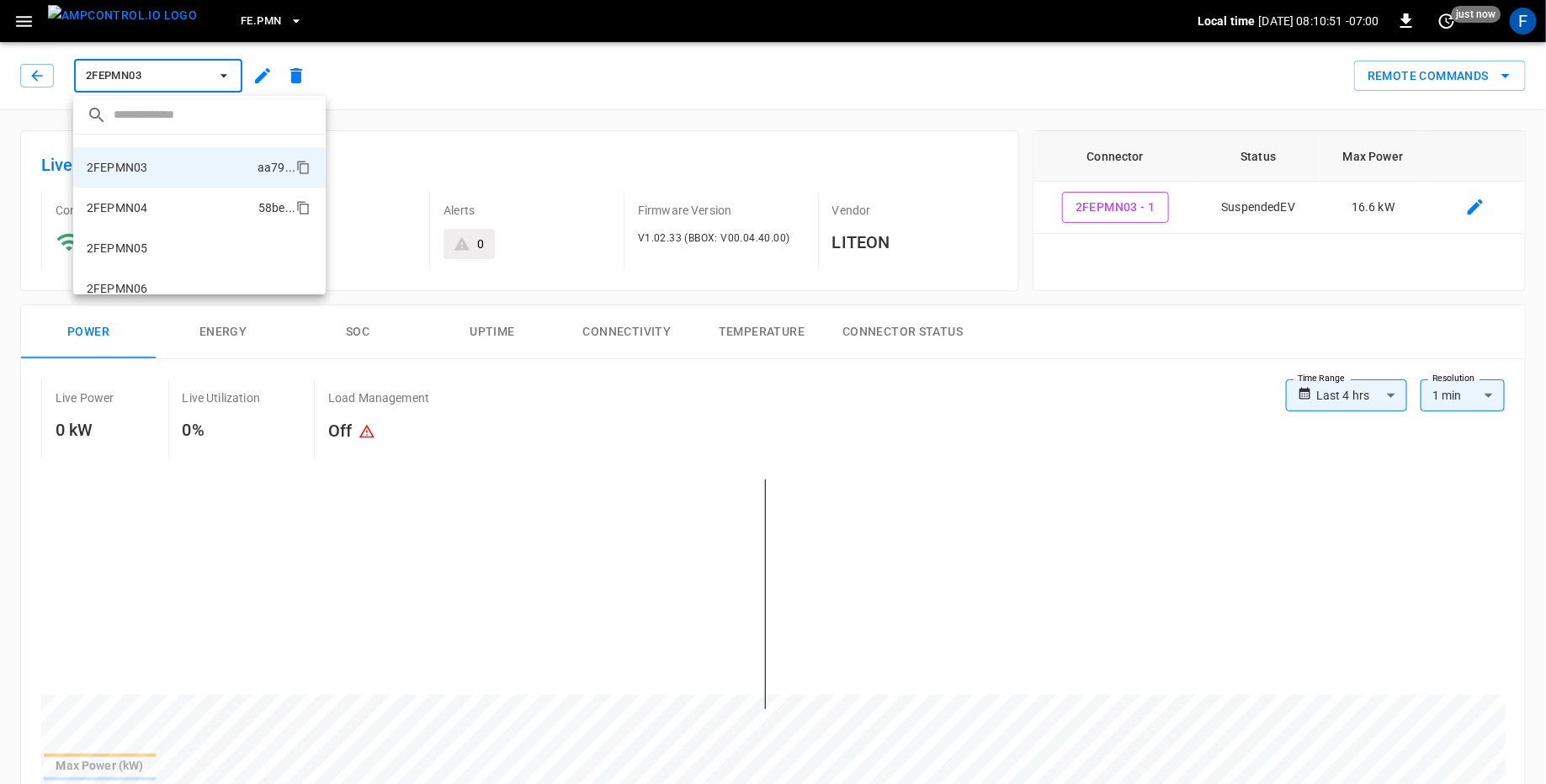
click at [175, 202] on li "2FEPMN04 58be ..." at bounding box center [199, 208] width 252 height 41
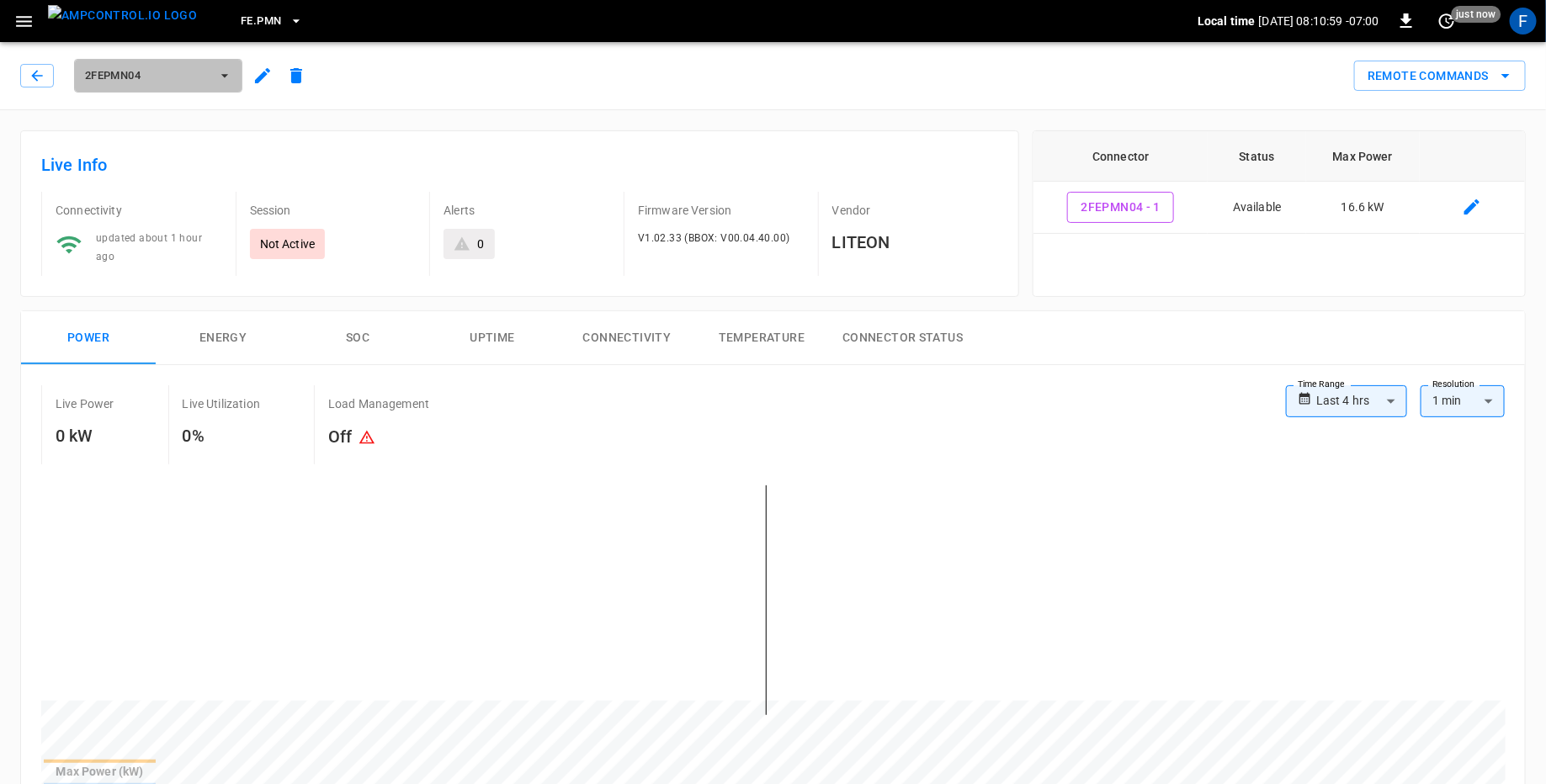
click at [204, 79] on span "2FEPMN04" at bounding box center [147, 76] width 125 height 19
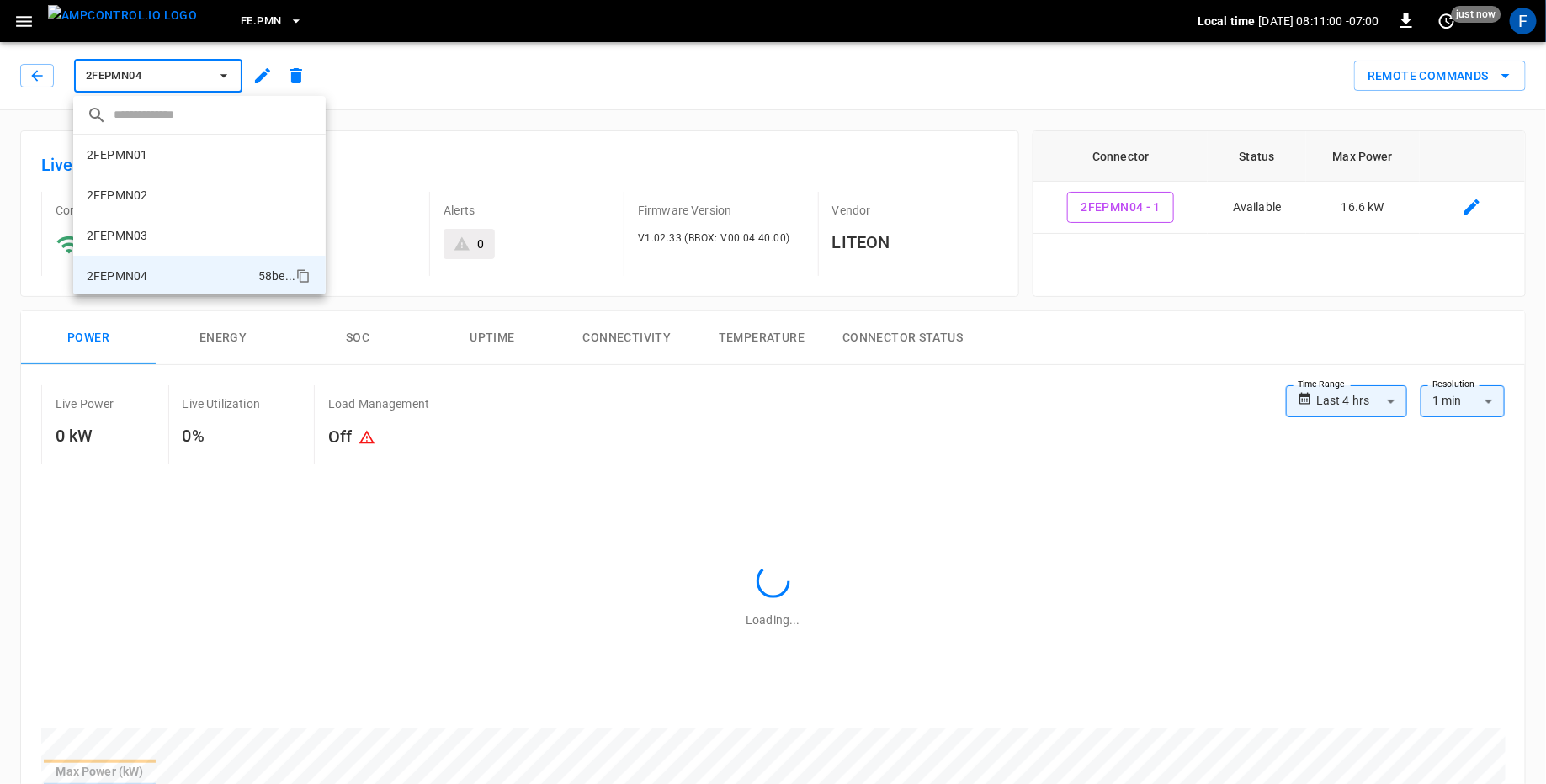
scroll to position [109, 0]
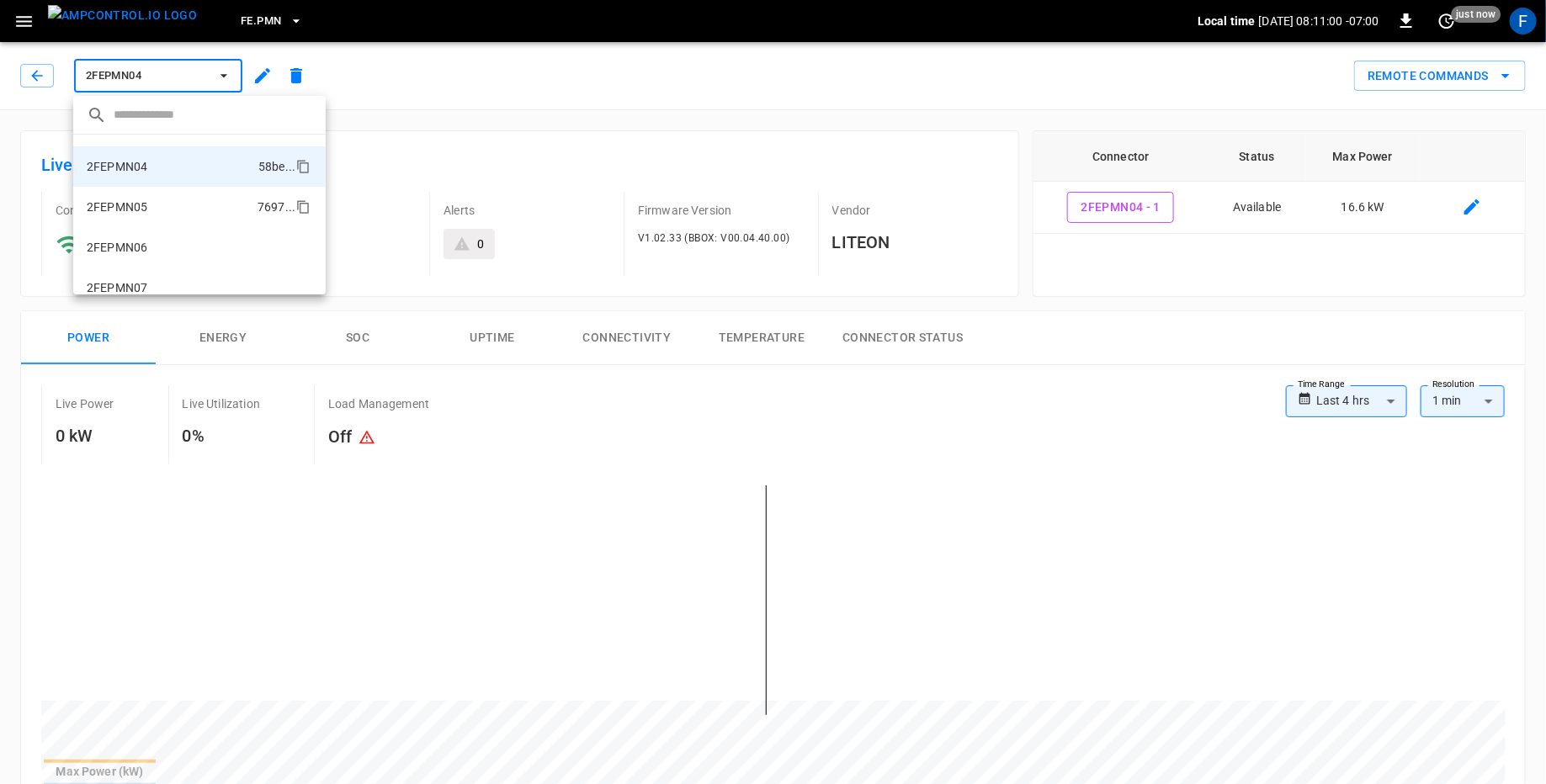
click at [178, 208] on li "2FEPMN05 7697 ..." at bounding box center [199, 207] width 252 height 41
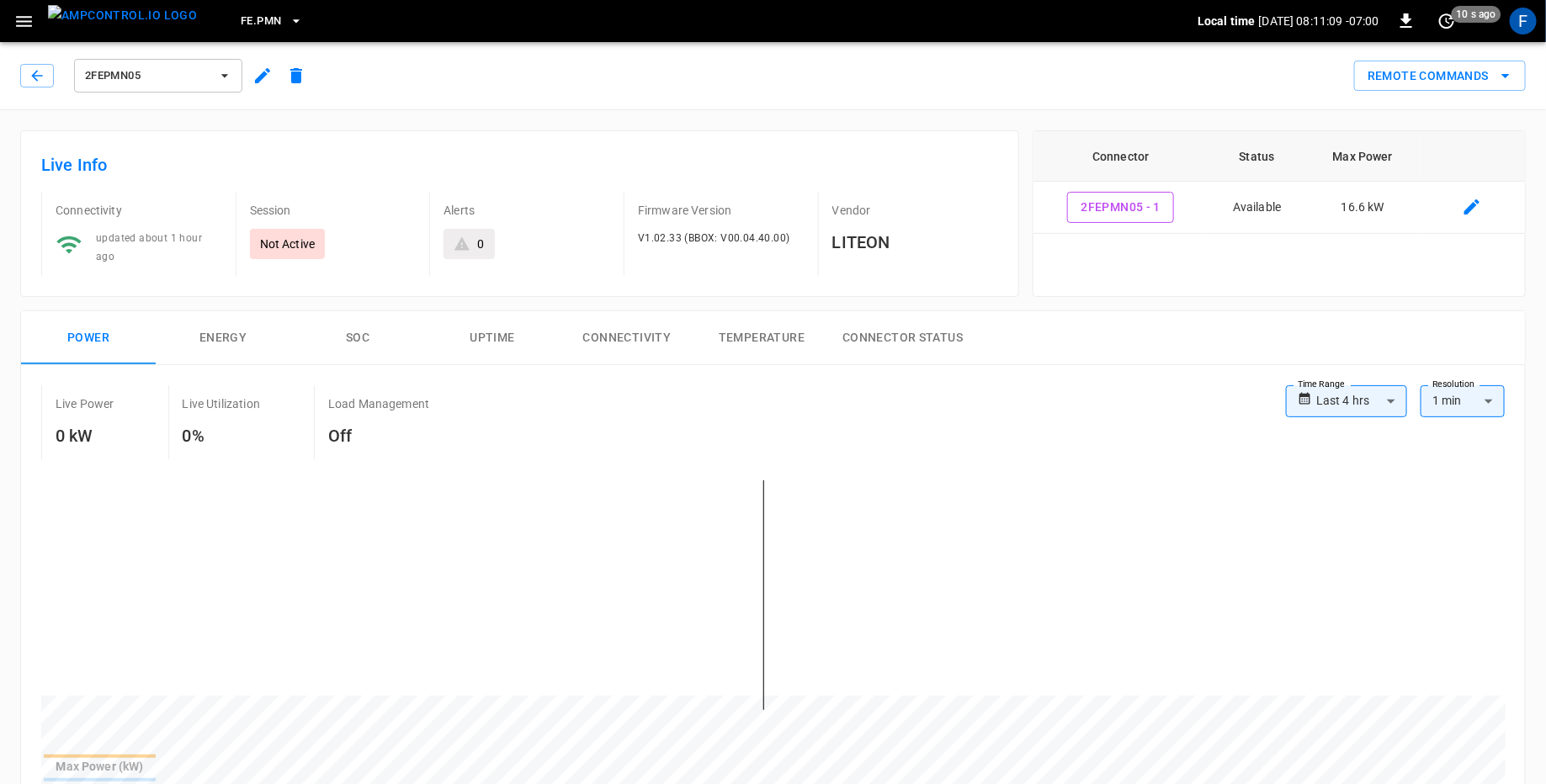
click at [206, 74] on span "2FEPMN05" at bounding box center [147, 76] width 125 height 19
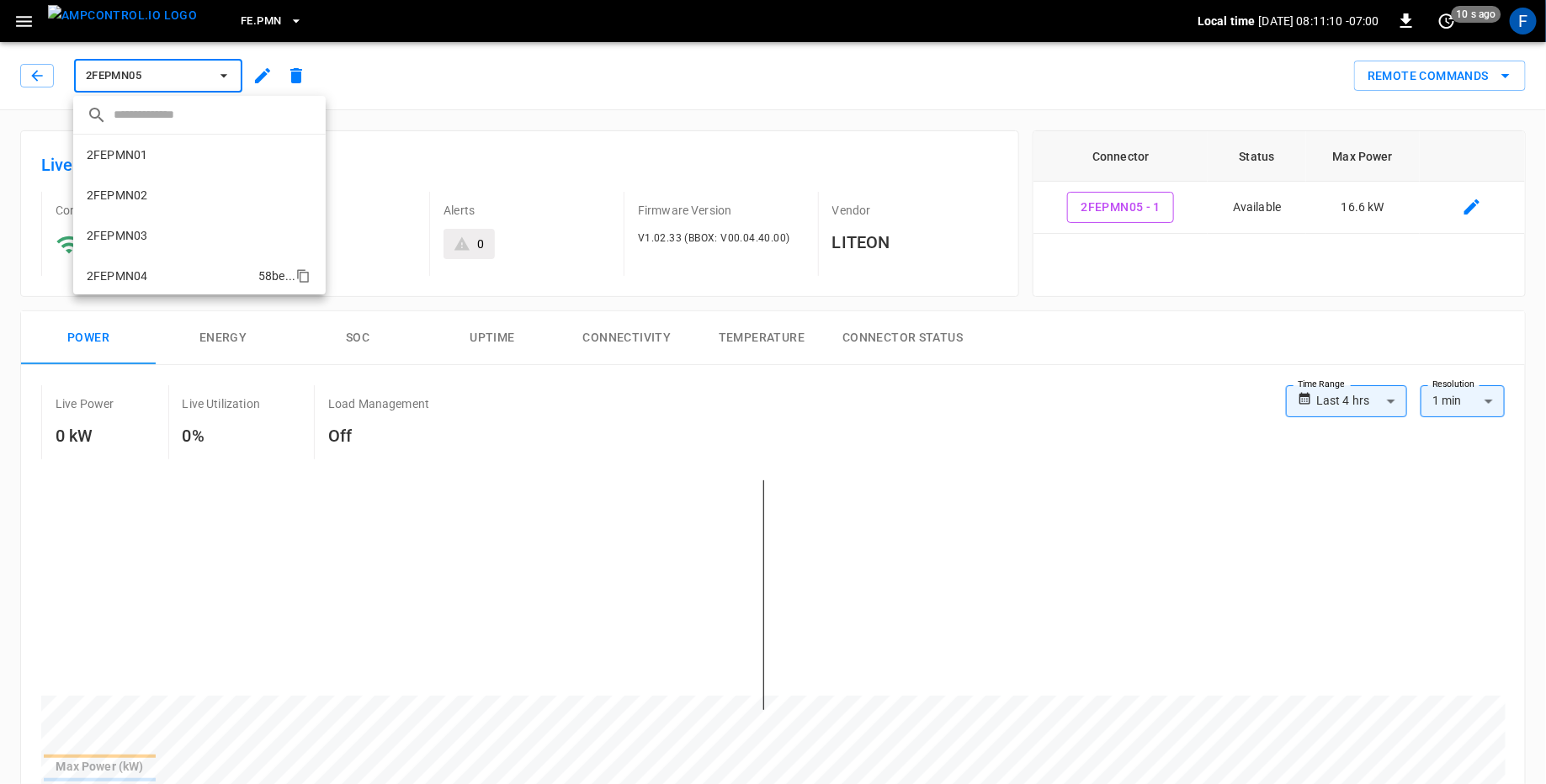
scroll to position [150, 0]
click at [169, 207] on li "2FEPMN06 e1ef ..." at bounding box center [199, 207] width 252 height 41
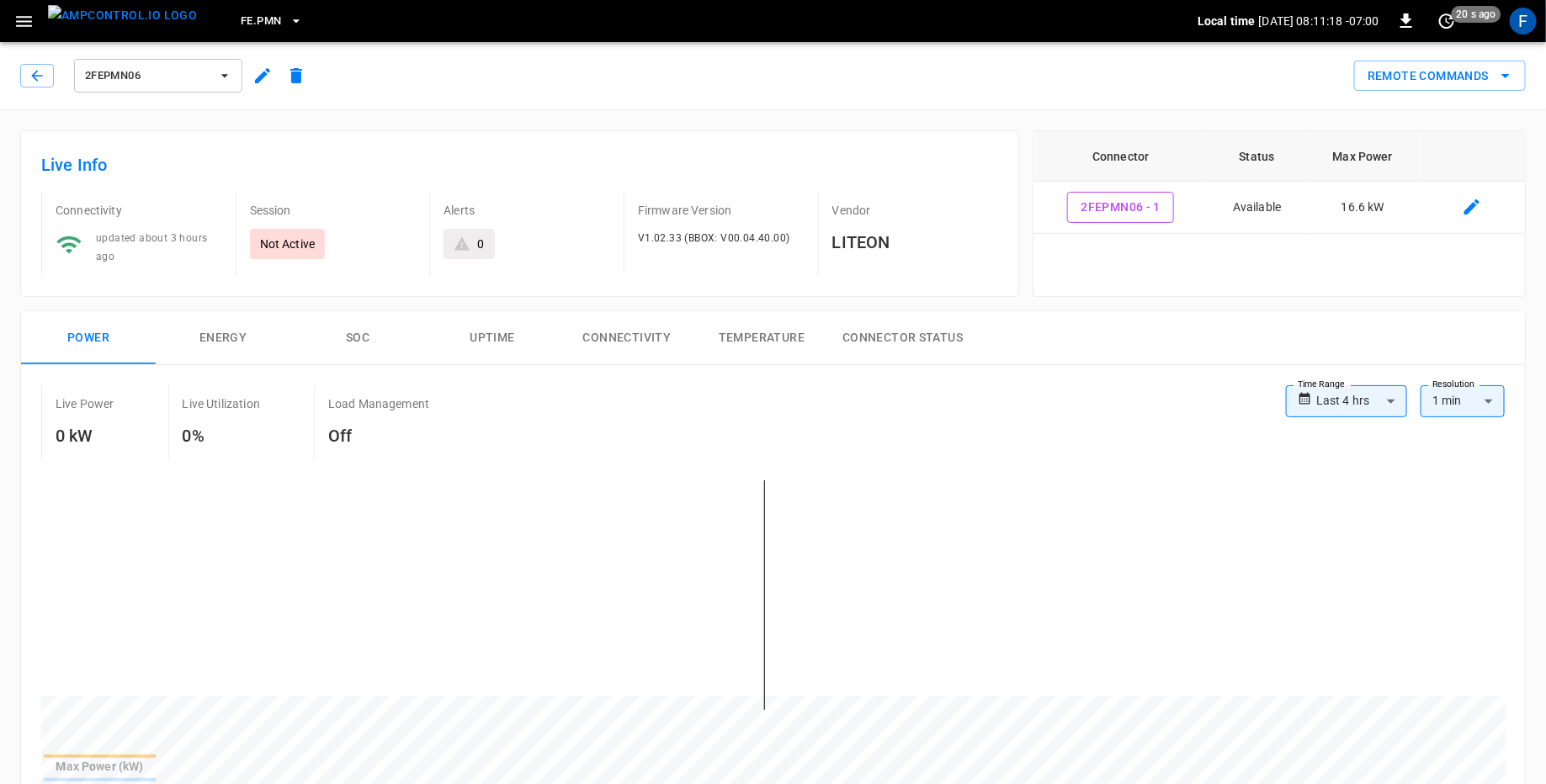
click at [216, 74] on icon "button" at bounding box center [224, 76] width 17 height 17
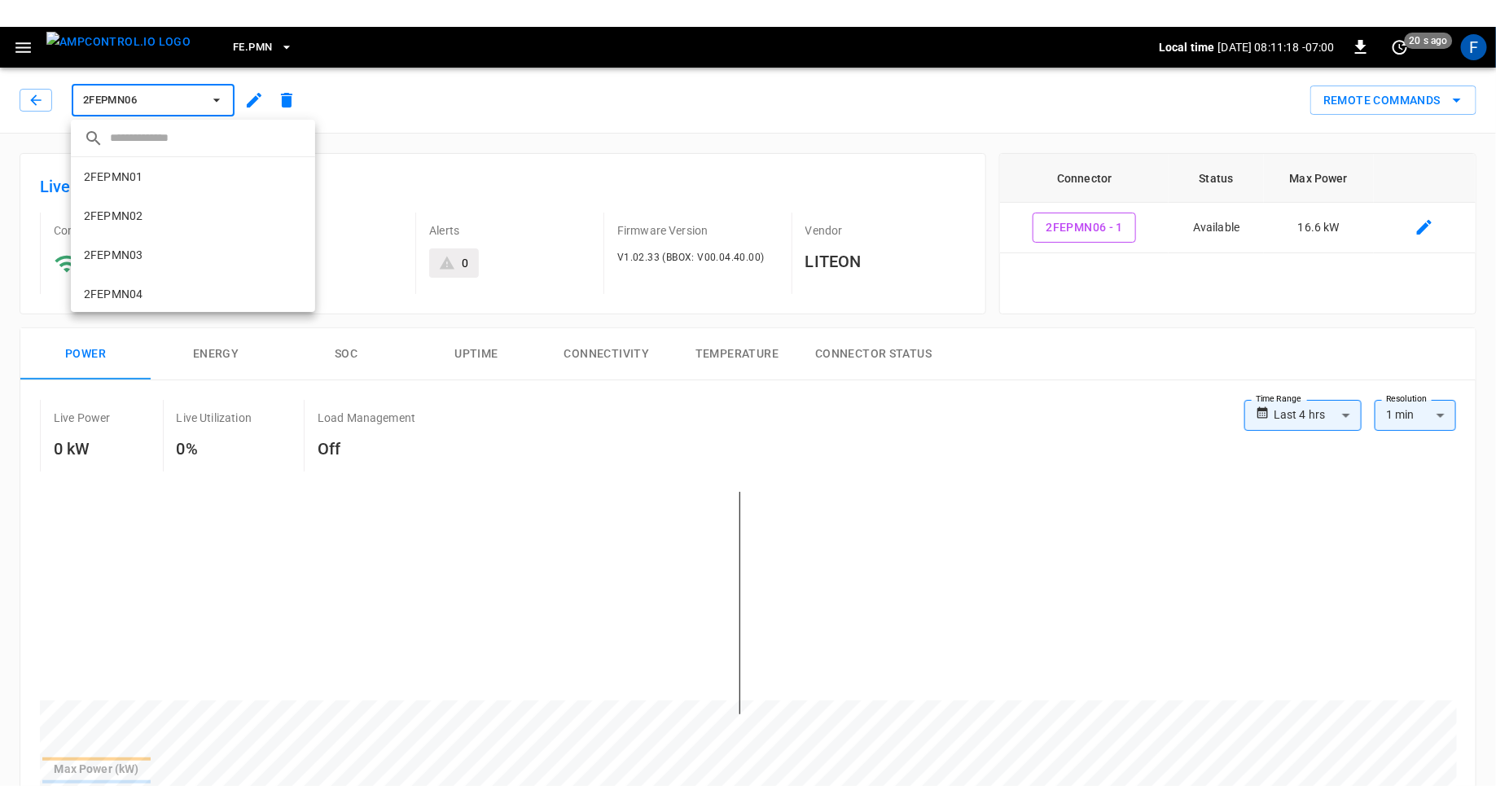
scroll to position [157, 0]
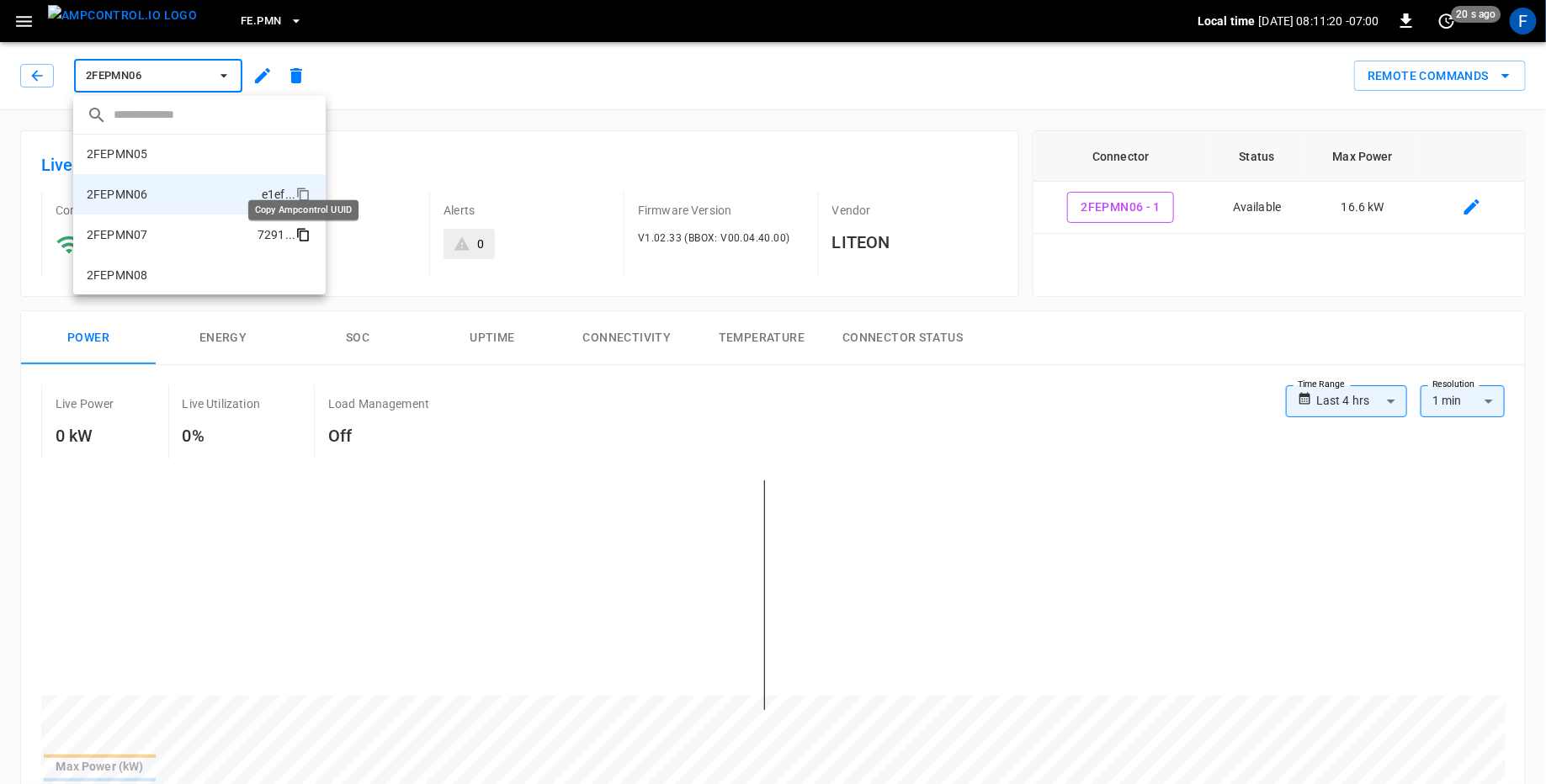
click at [303, 233] on icon "copy" at bounding box center [303, 235] width 15 height 15
click at [303, 277] on icon "copy" at bounding box center [303, 275] width 15 height 15
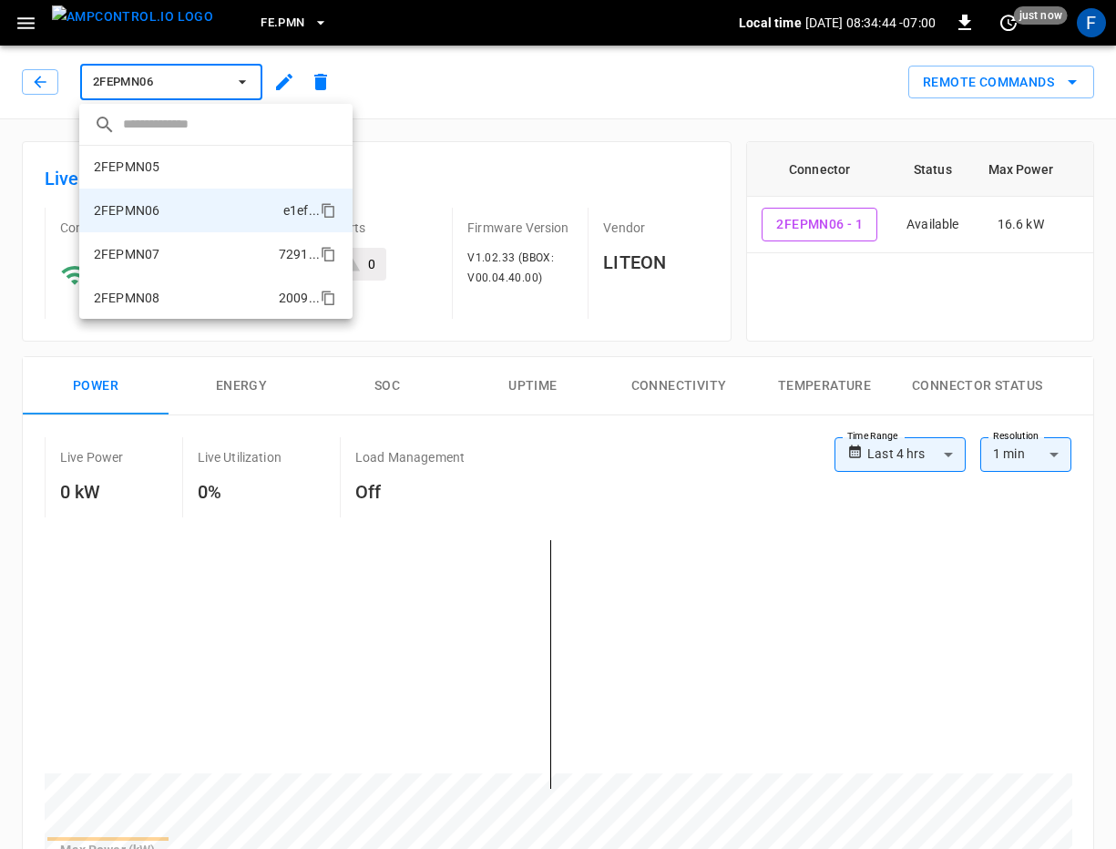
click at [355, 230] on div at bounding box center [558, 424] width 1116 height 849
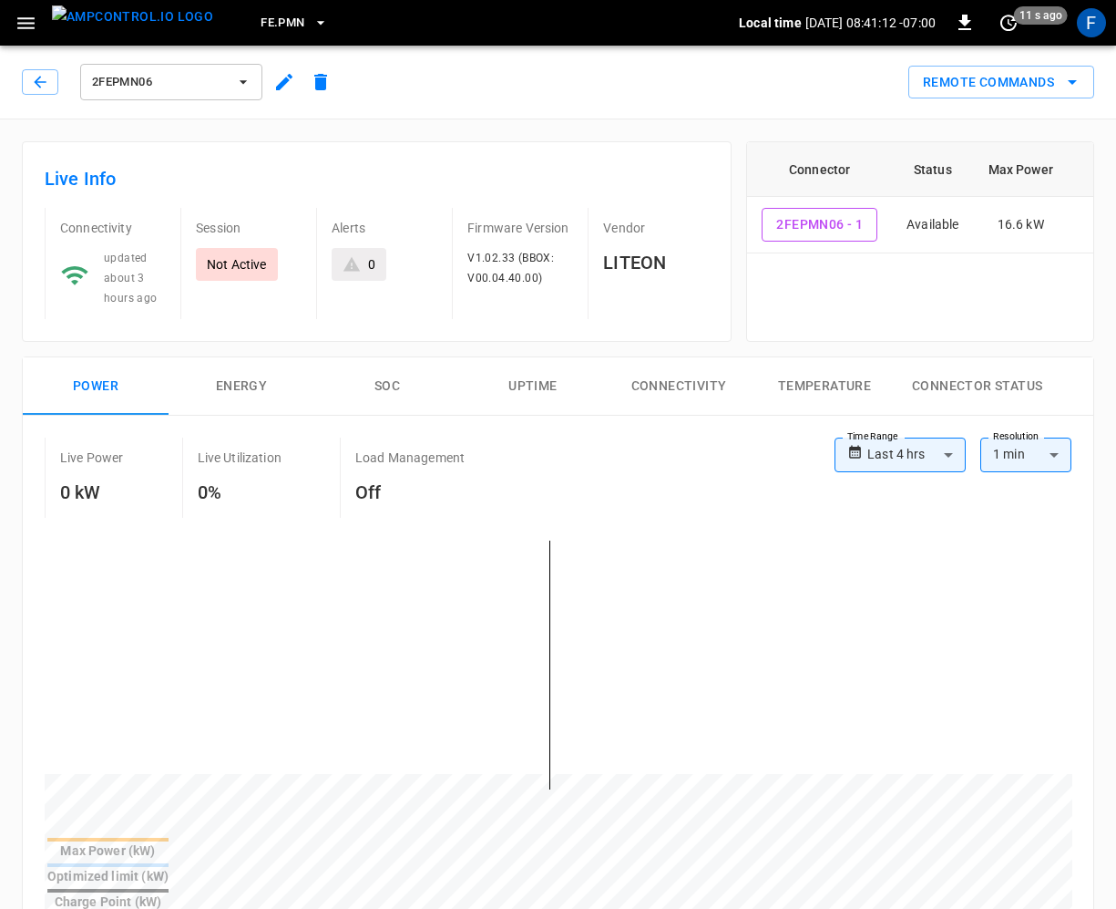
click at [89, 28] on img "menu" at bounding box center [132, 16] width 161 height 23
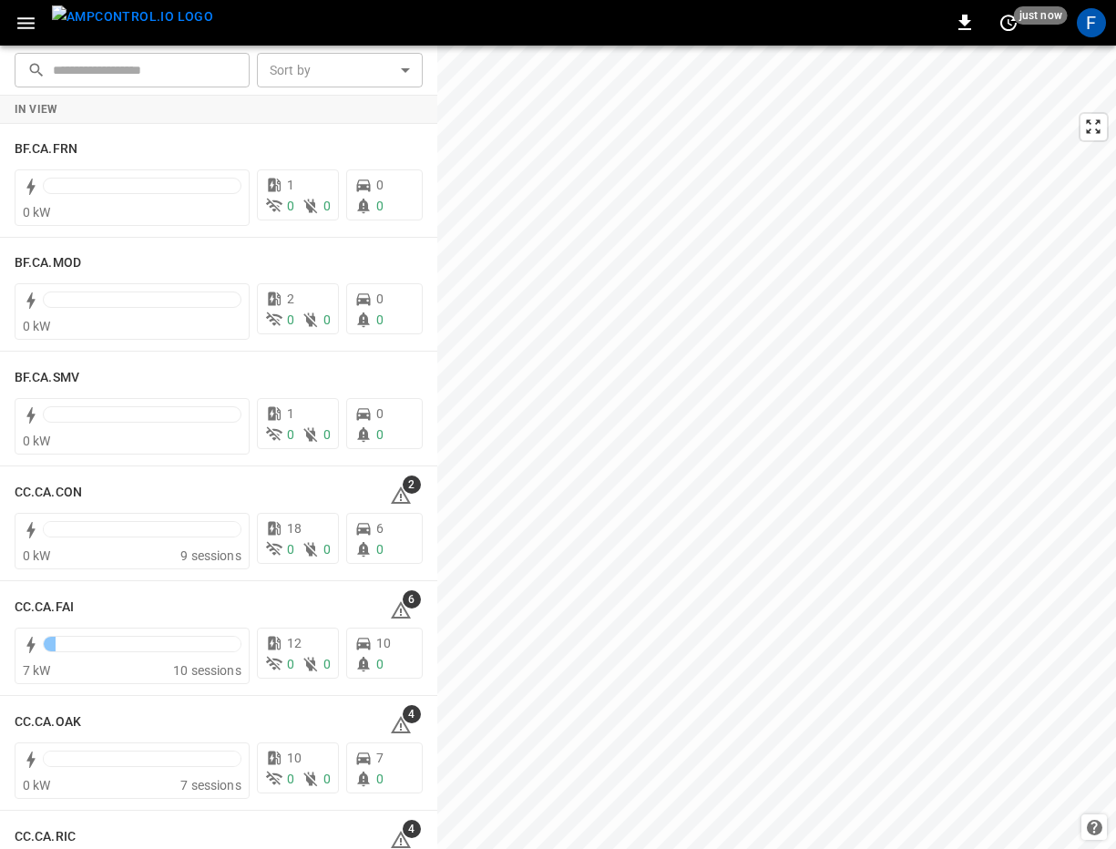
click at [34, 46] on div "​ ​" at bounding box center [128, 67] width 242 height 42
click at [30, 30] on icon "button" at bounding box center [26, 23] width 23 height 23
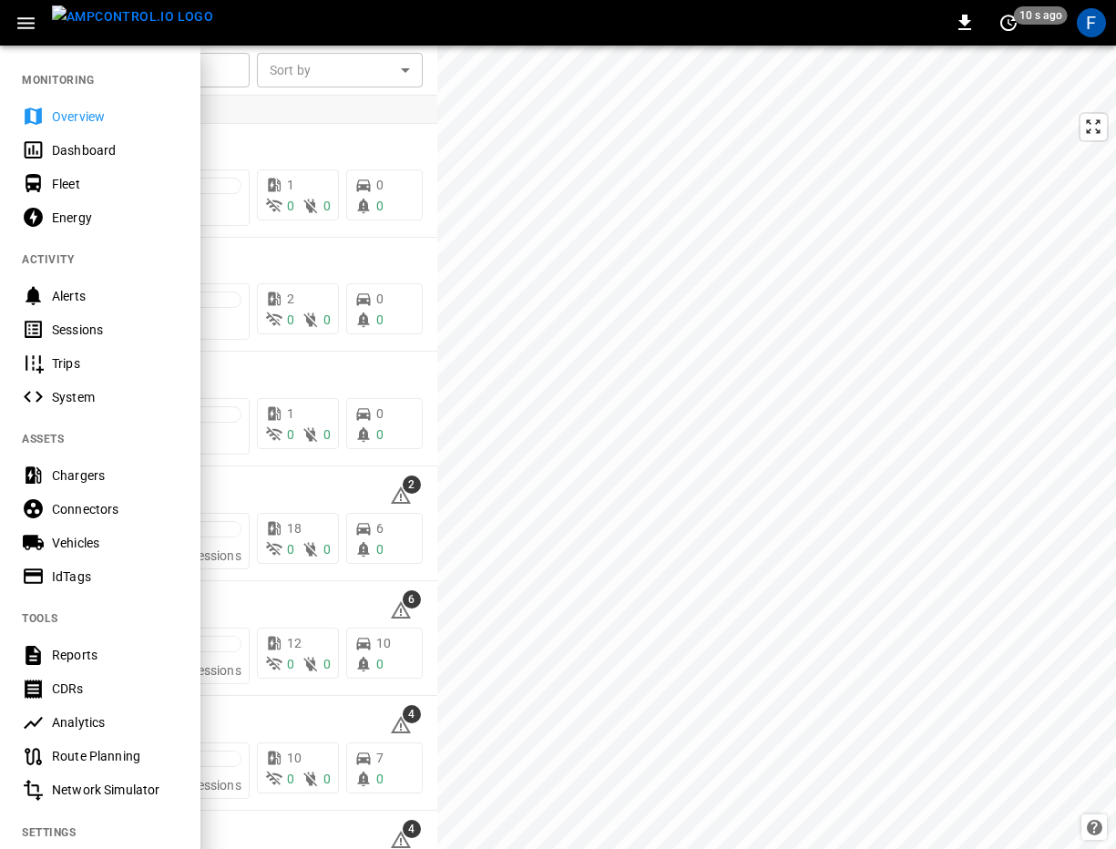
scroll to position [176, 0]
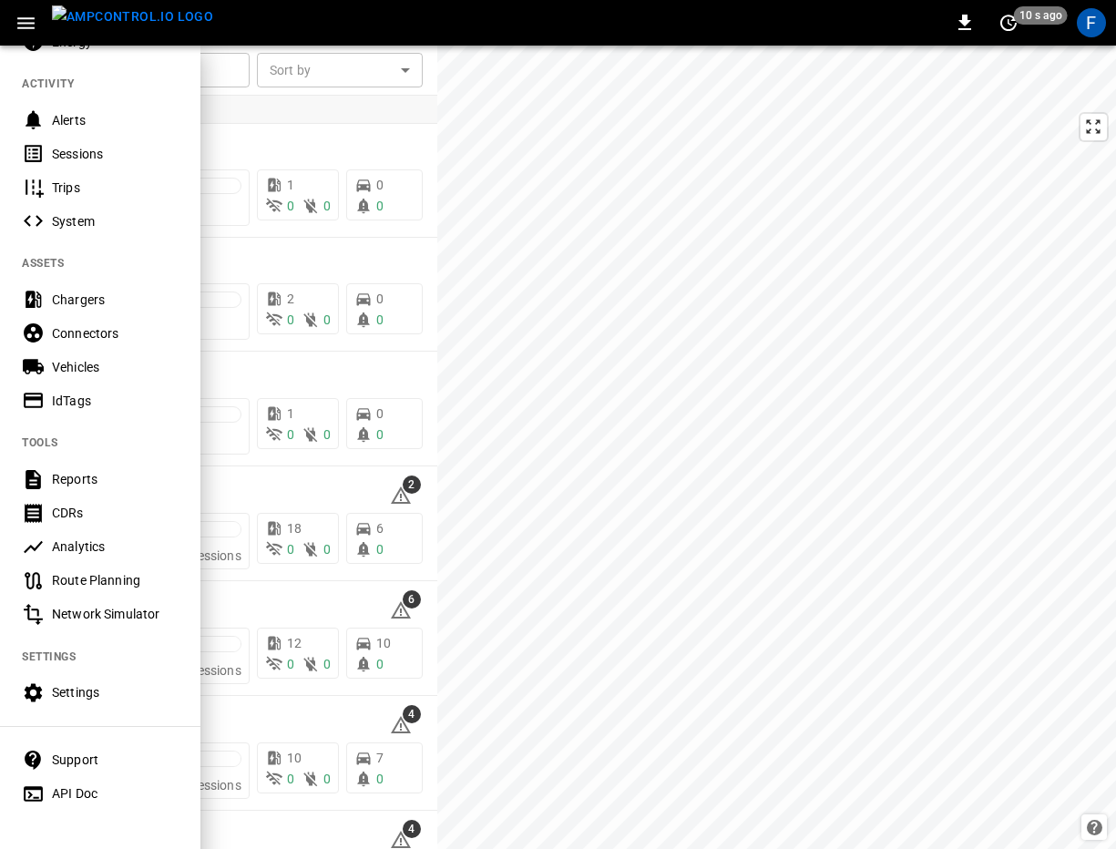
click at [58, 752] on div "Support" at bounding box center [115, 760] width 127 height 18
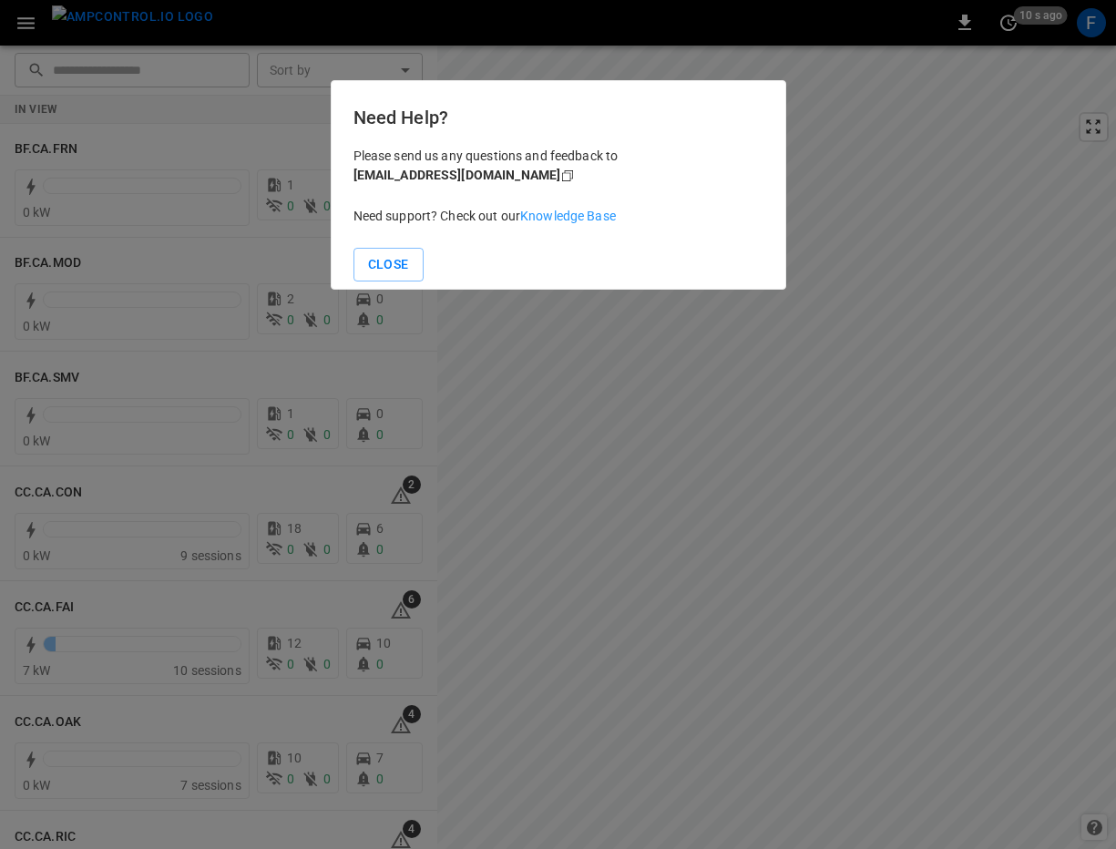
click at [575, 209] on link "Knowledge Base" at bounding box center [568, 216] width 96 height 15
